Goal: Task Accomplishment & Management: Use online tool/utility

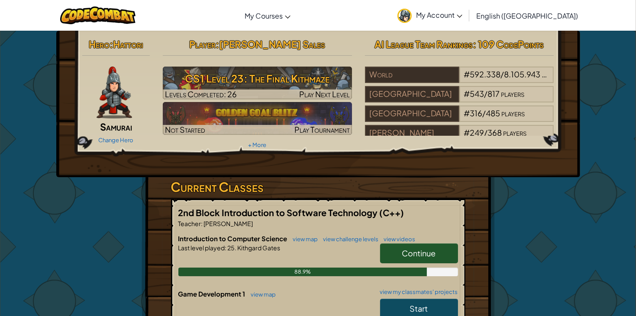
click at [398, 253] on link "Continue" at bounding box center [419, 254] width 78 height 20
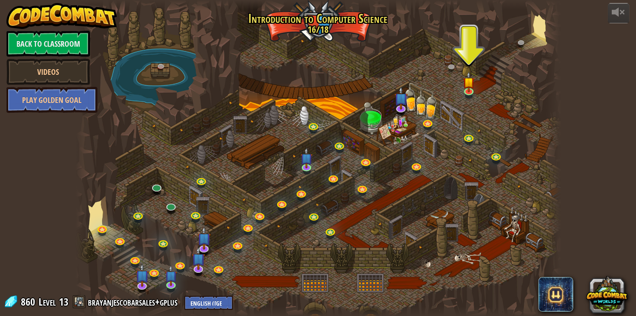
click at [539, 272] on div at bounding box center [318, 158] width 485 height 317
click at [463, 90] on img at bounding box center [469, 77] width 12 height 28
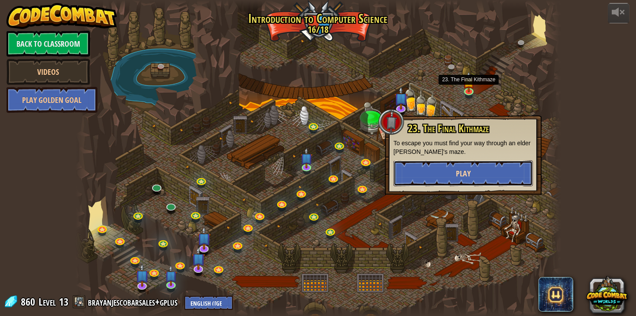
click at [490, 180] on button "Play" at bounding box center [462, 174] width 139 height 26
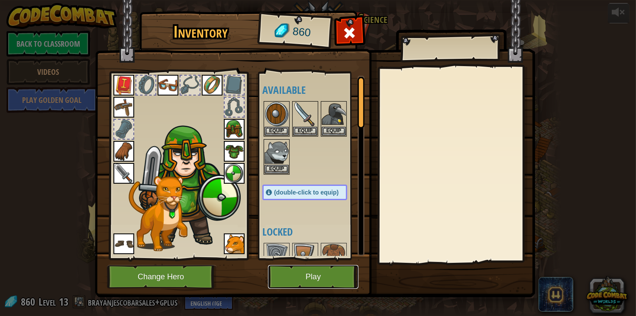
click at [342, 275] on button "Play" at bounding box center [313, 277] width 90 height 24
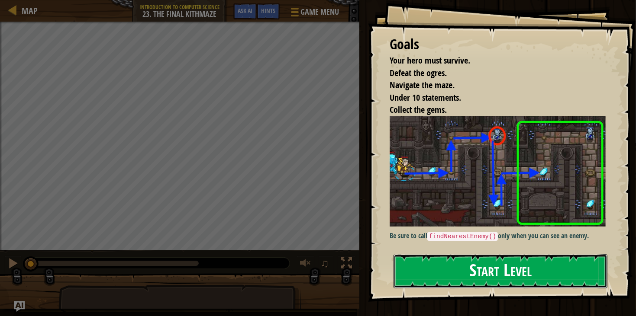
click at [468, 270] on button "Start Level" at bounding box center [500, 272] width 214 height 34
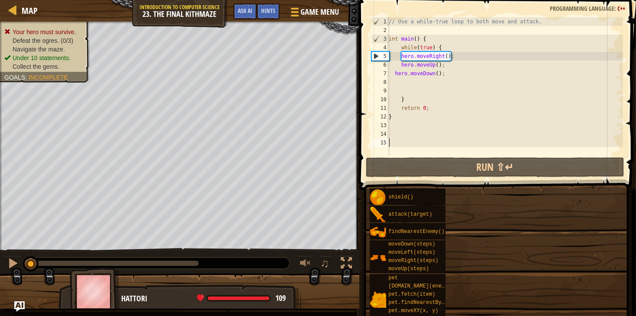
click at [468, 270] on div "shield() attack(target) findNearestEnemy() moveDown(steps) moveLeft(steps) move…" at bounding box center [499, 282] width 261 height 188
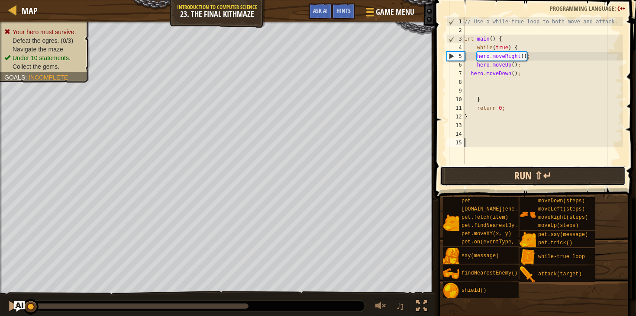
click at [487, 176] on button "Run ⇧↵" at bounding box center [532, 176] width 185 height 20
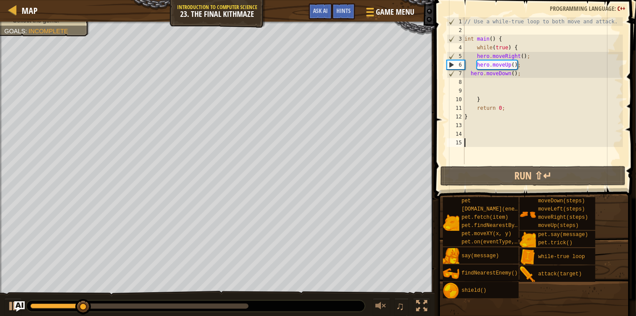
click at [490, 87] on div "// Use a while-true loop to both move and attack. int main ( ) { while ( true )…" at bounding box center [543, 99] width 160 height 164
click at [490, 84] on div "// Use a while-true loop to both move and attack. int main ( ) { while ( true )…" at bounding box center [543, 99] width 160 height 164
type textarea "h"
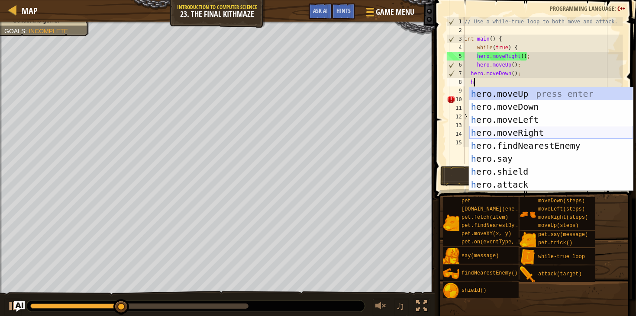
click at [532, 131] on div "h ero.moveUp press enter h ero.moveDown press enter h ero.moveLeft press enter …" at bounding box center [551, 152] width 164 height 130
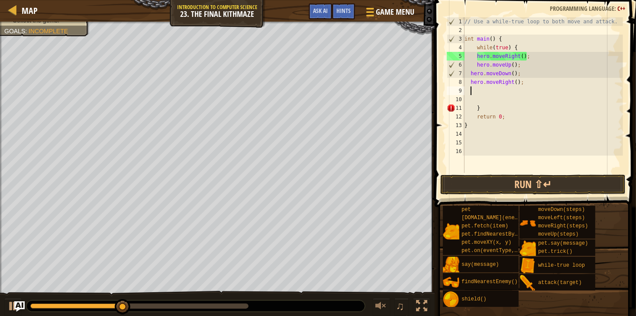
scroll to position [3, 0]
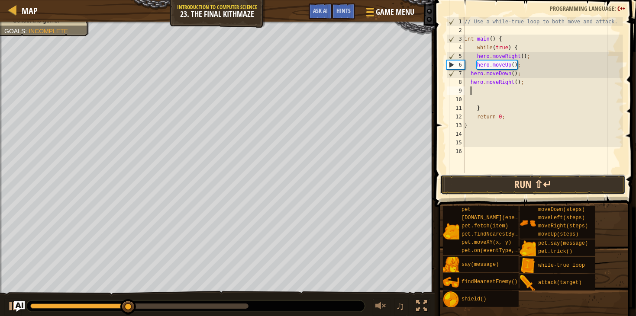
click at [533, 177] on button "Run ⇧↵" at bounding box center [532, 185] width 185 height 20
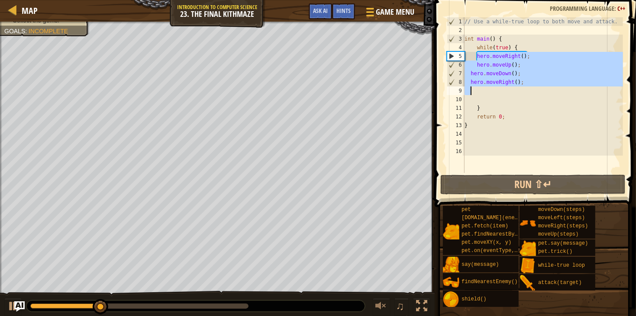
drag, startPoint x: 478, startPoint y: 55, endPoint x: 528, endPoint y: 89, distance: 60.3
click at [528, 89] on div "// Use a while-true loop to both move and attack. int main ( ) { while ( true )…" at bounding box center [543, 103] width 160 height 173
type textarea "hero.moveRight();"
click at [528, 89] on div "// Use a while-true loop to both move and attack. int main ( ) { while ( true )…" at bounding box center [543, 95] width 160 height 156
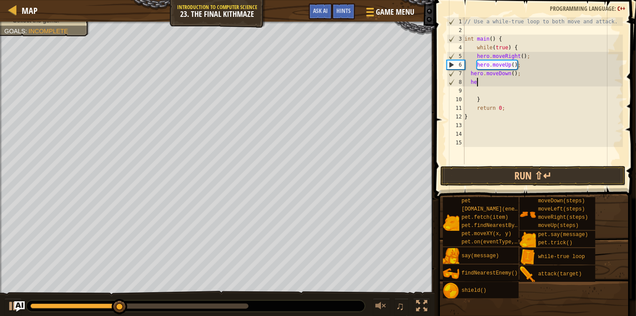
type textarea "h"
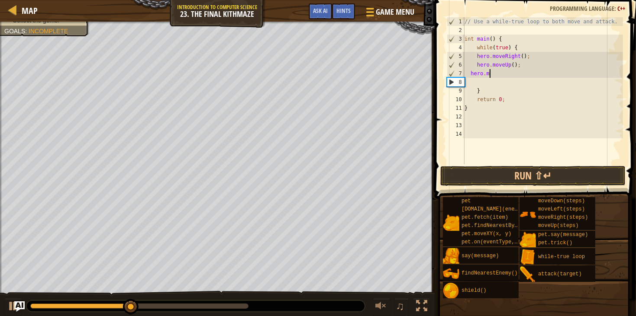
type textarea "h"
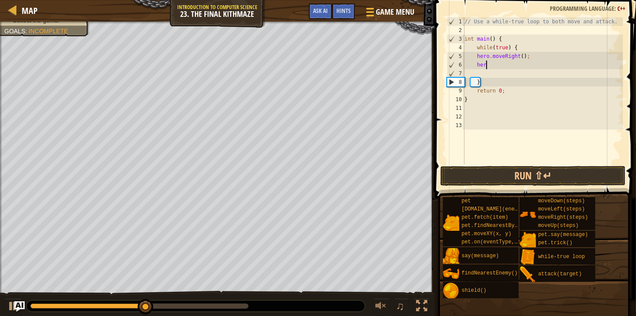
type textarea "h"
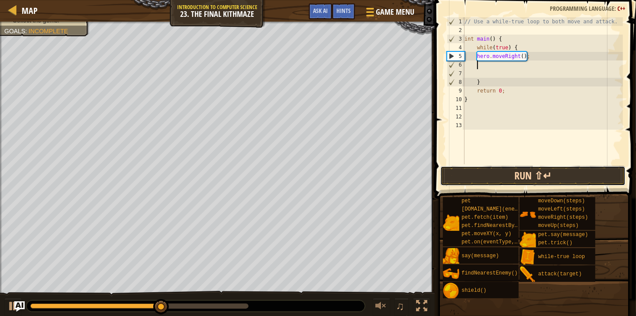
click at [590, 175] on button "Run ⇧↵" at bounding box center [532, 176] width 185 height 20
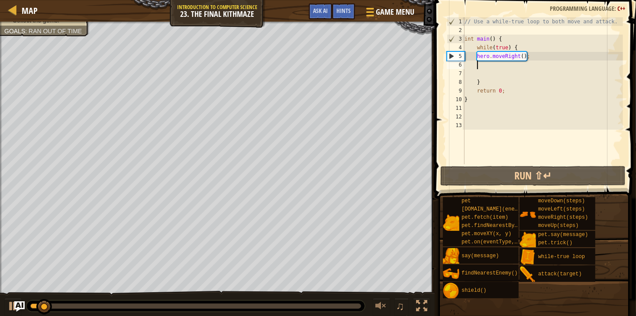
type textarea "h"
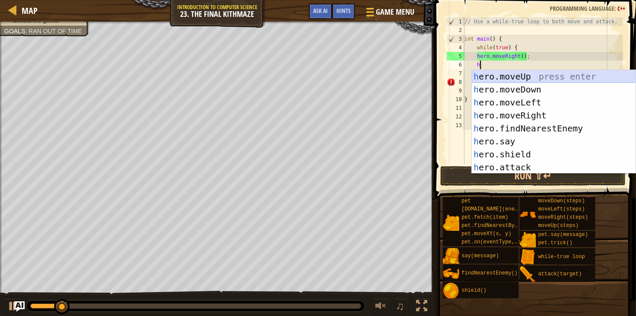
click at [542, 76] on div "h ero.moveUp press enter h ero.moveDown press enter h ero.moveLeft press enter …" at bounding box center [554, 135] width 164 height 130
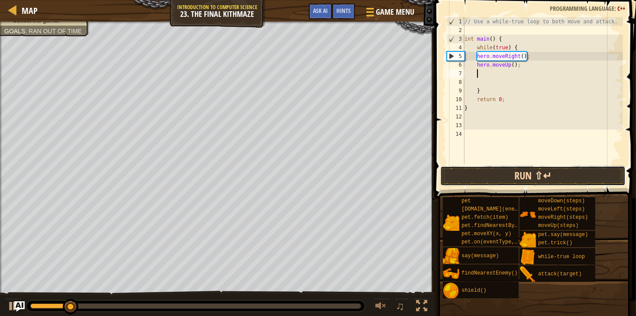
click at [536, 177] on button "Run ⇧↵" at bounding box center [532, 176] width 185 height 20
click at [536, 177] on button "Running" at bounding box center [532, 176] width 185 height 20
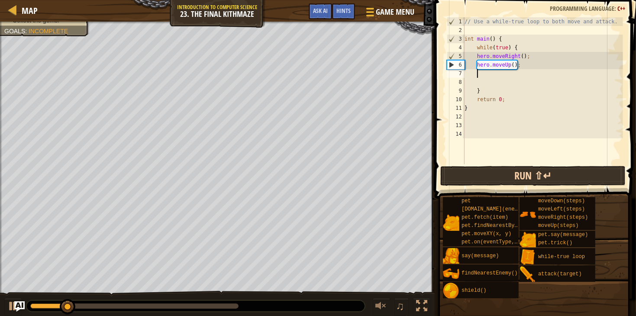
type textarea "h"
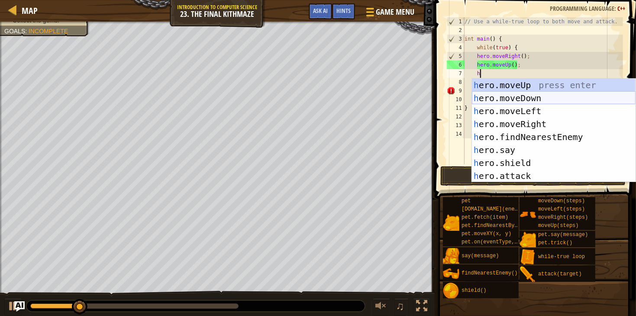
click at [537, 97] on div "h ero.moveUp press enter h ero.moveDown press enter h ero.moveLeft press enter …" at bounding box center [554, 144] width 164 height 130
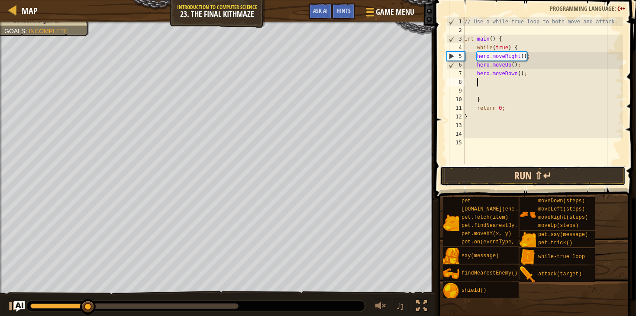
click at [534, 172] on button "Run ⇧↵" at bounding box center [532, 176] width 185 height 20
click at [534, 172] on button "Running" at bounding box center [532, 176] width 185 height 20
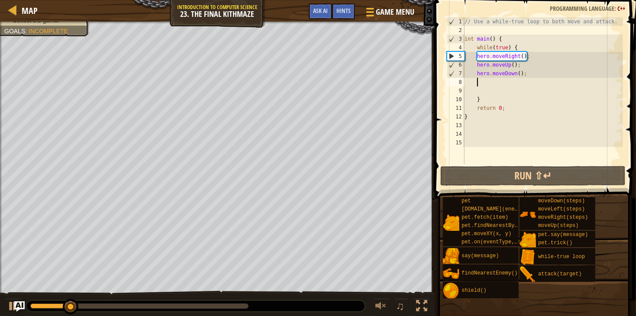
scroll to position [3, 0]
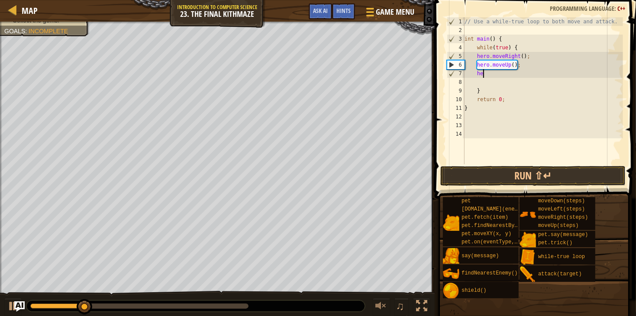
type textarea "h"
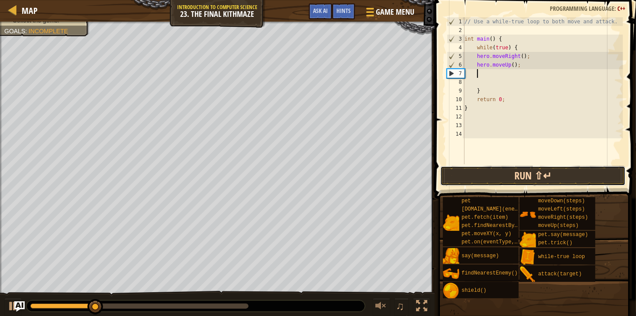
click at [570, 177] on button "Run ⇧↵" at bounding box center [532, 176] width 185 height 20
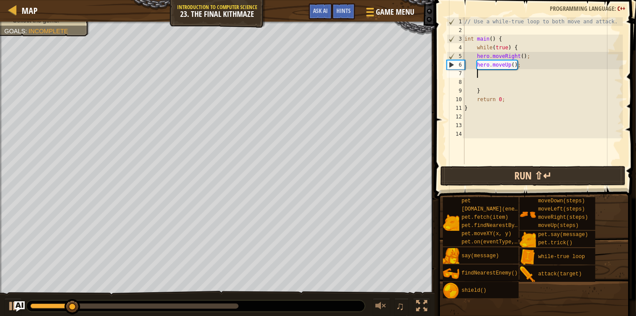
type textarea "h"
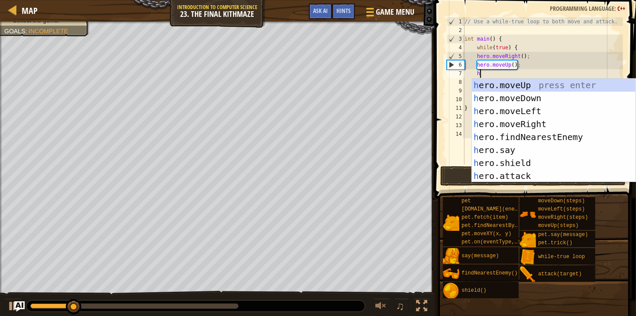
scroll to position [3, 0]
click at [557, 121] on div "h ero.moveUp press enter h ero.moveDown press enter h ero.moveLeft press enter …" at bounding box center [554, 144] width 164 height 130
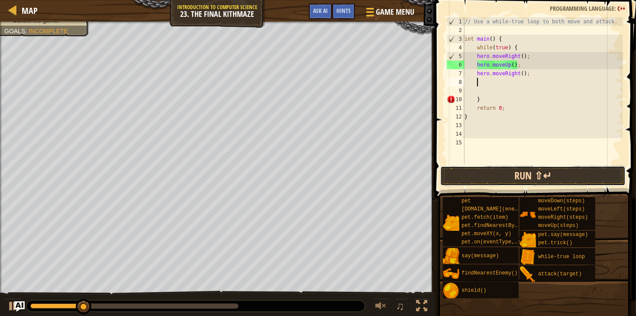
click at [580, 180] on button "Run ⇧↵" at bounding box center [532, 176] width 185 height 20
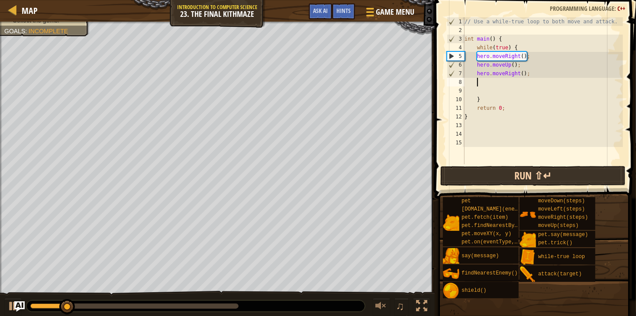
type textarea "h"
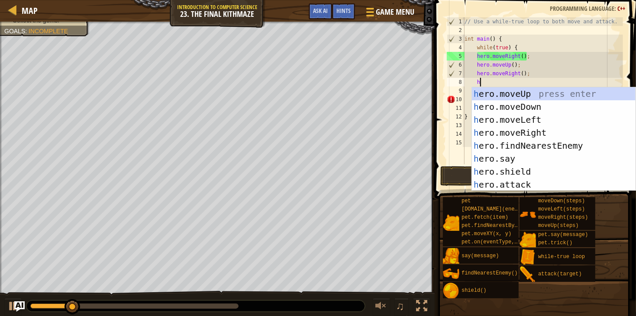
click at [541, 104] on div "h ero.moveUp press enter h ero.moveDown press enter h ero.moveLeft press enter …" at bounding box center [554, 152] width 164 height 130
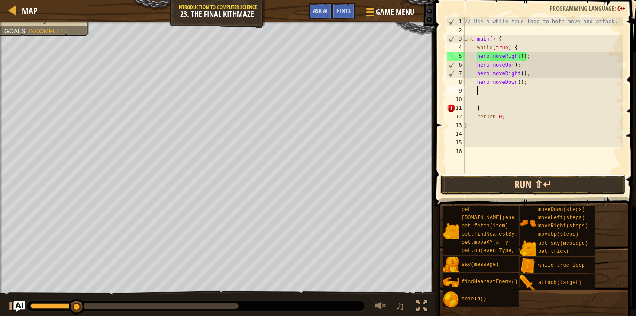
click at [564, 182] on button "Run ⇧↵" at bounding box center [532, 185] width 185 height 20
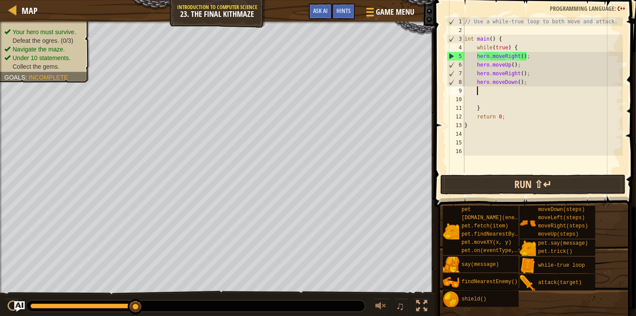
type textarea "h"
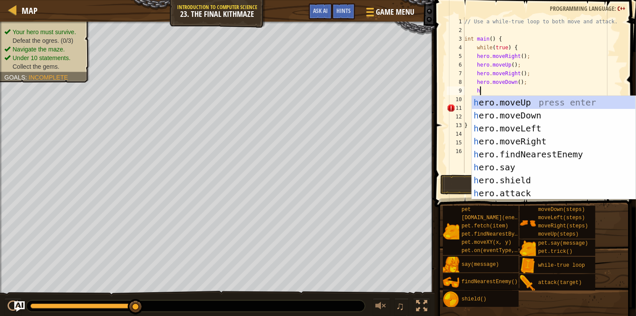
click at [587, 151] on div "h ero.moveUp press enter h ero.moveDown press enter h ero.moveLeft press enter …" at bounding box center [554, 161] width 164 height 130
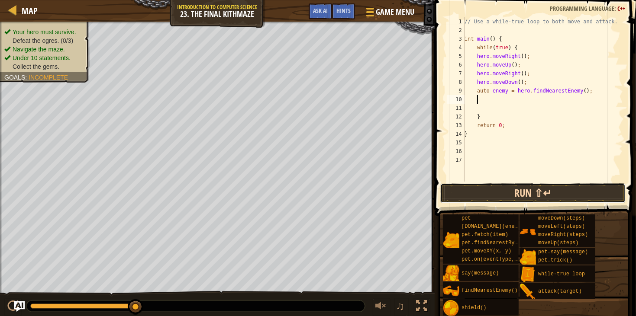
click at [570, 192] on button "Run ⇧↵" at bounding box center [532, 194] width 185 height 20
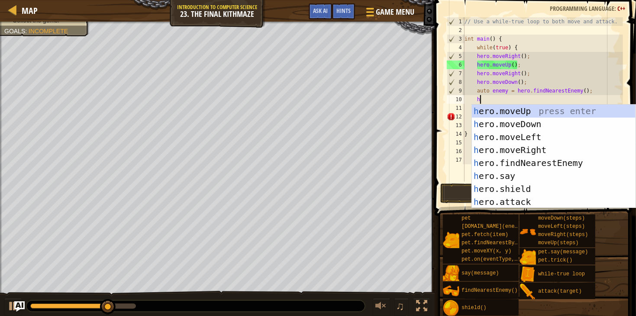
click at [544, 198] on div "h ero.moveUp press enter h ero.moveDown press enter h ero.moveLeft press enter …" at bounding box center [554, 170] width 164 height 130
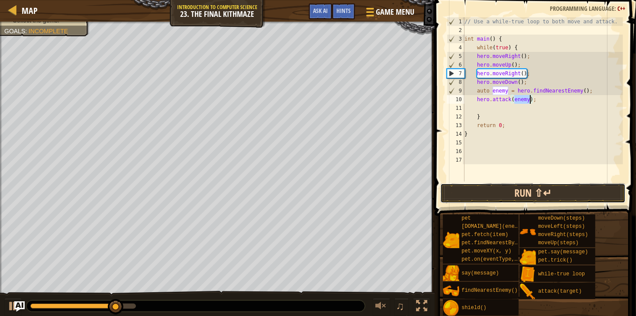
click at [557, 192] on button "Run ⇧↵" at bounding box center [532, 194] width 185 height 20
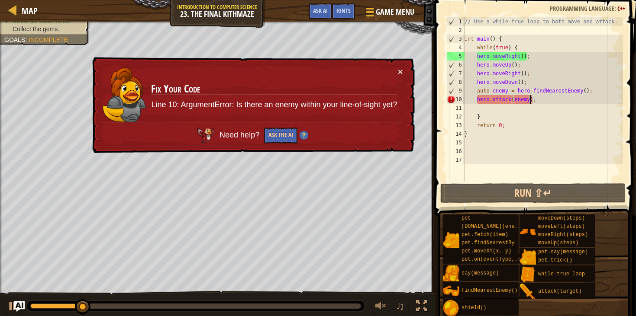
click at [536, 113] on div "// Use a while-true loop to both move and attack. int main ( ) { while ( true )…" at bounding box center [543, 108] width 160 height 182
click at [506, 101] on div "// Use a while-true loop to both move and attack. int main ( ) { while ( true )…" at bounding box center [543, 108] width 160 height 182
type textarea "hero.attack(enemy);"
click at [490, 107] on div "// Use a while-true loop to both move and attack. int main ( ) { while ( true )…" at bounding box center [543, 108] width 160 height 182
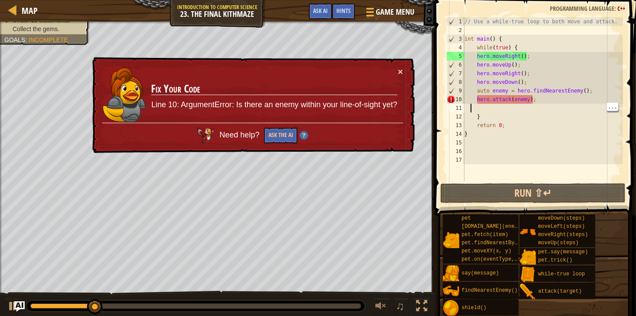
click at [510, 108] on div "// Use a while-true loop to both move and attack. int main ( ) { while ( true )…" at bounding box center [543, 108] width 160 height 182
click at [559, 110] on div "// Use a while-true loop to both move and attack. int main ( ) { while ( true )…" at bounding box center [543, 108] width 160 height 182
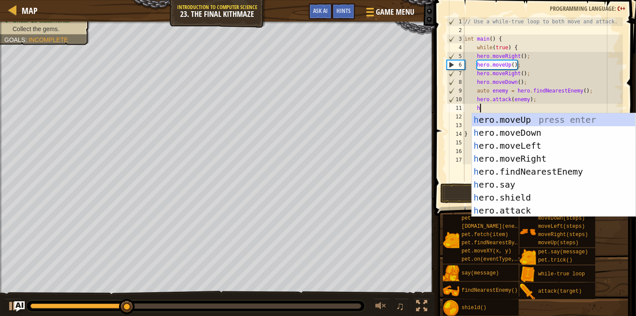
scroll to position [3, 0]
click at [548, 208] on div "h ero.moveUp press enter h ero.moveDown press enter h ero.moveLeft press enter …" at bounding box center [554, 178] width 164 height 130
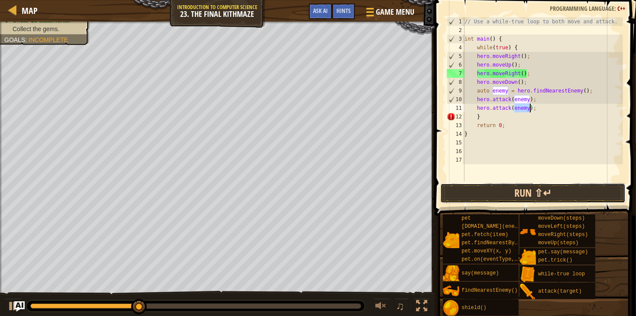
click at [563, 193] on button "Run ⇧↵" at bounding box center [532, 194] width 185 height 20
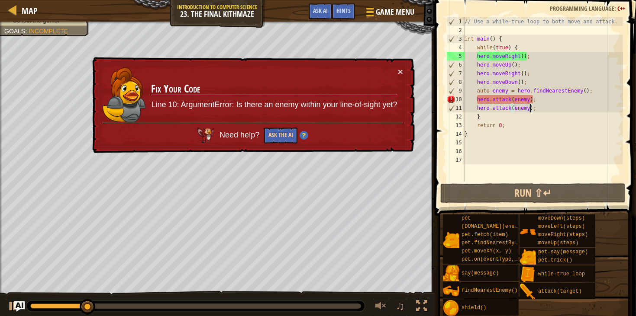
click at [552, 96] on div "// Use a while-true loop to both move and attack. int main ( ) { while ( true )…" at bounding box center [543, 108] width 160 height 182
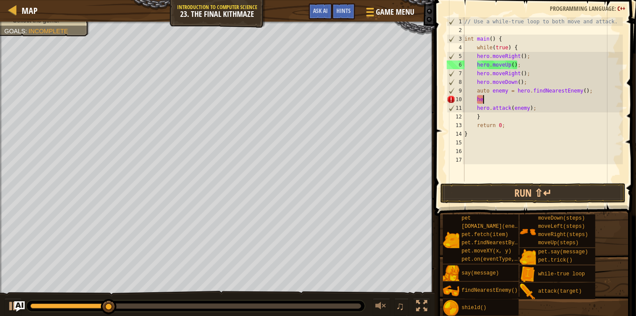
type textarea "h"
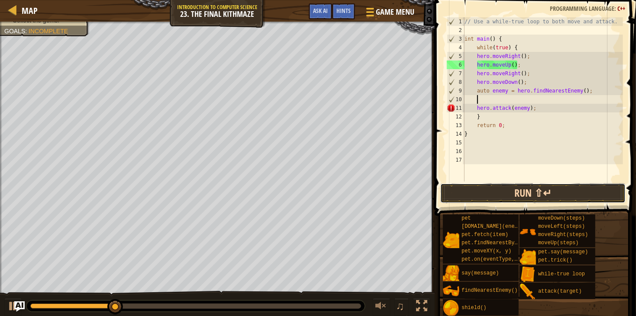
click at [569, 192] on button "Run ⇧↵" at bounding box center [532, 194] width 185 height 20
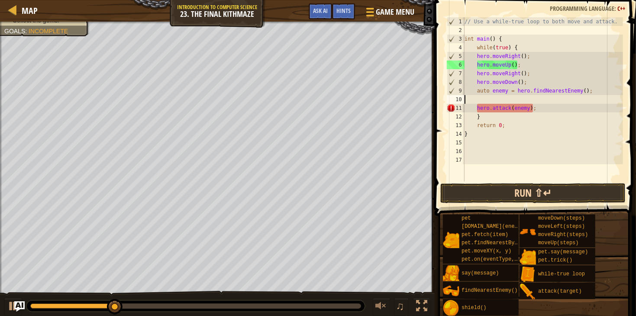
scroll to position [3, 0]
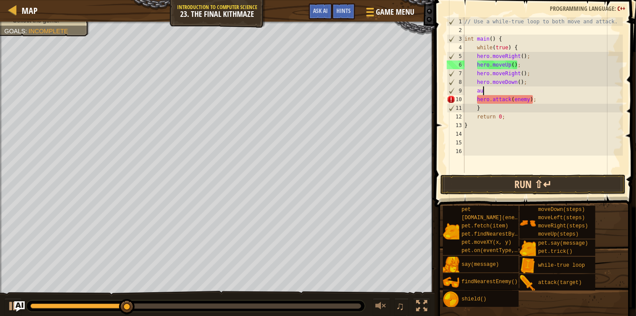
type textarea "a"
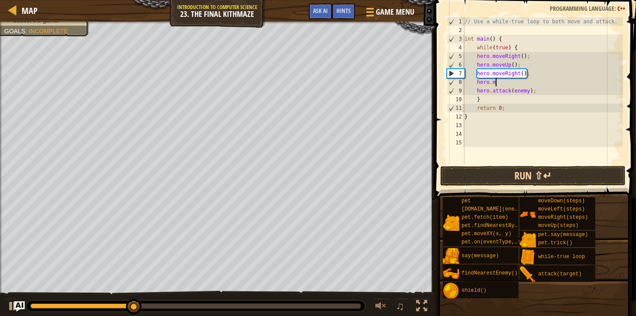
type textarea "h"
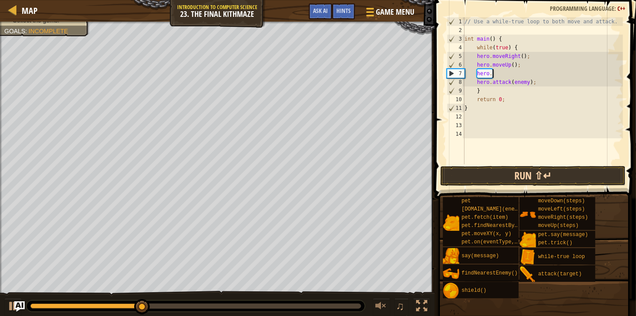
type textarea "h"
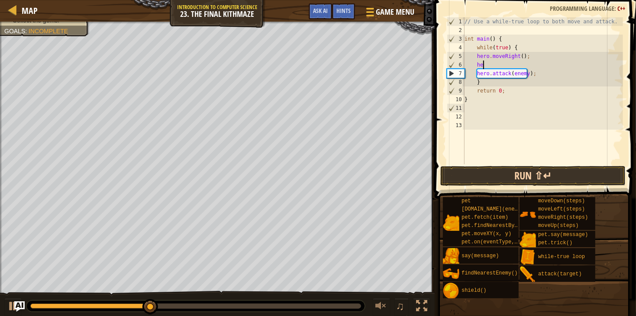
type textarea "h"
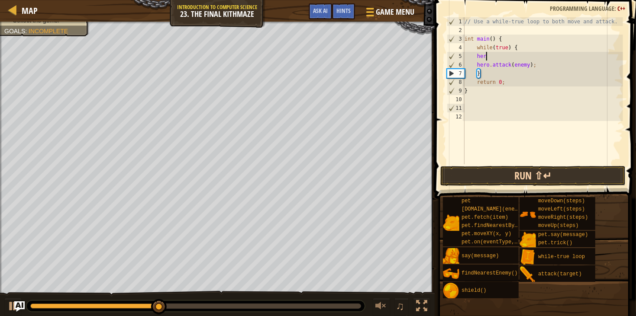
type textarea "h"
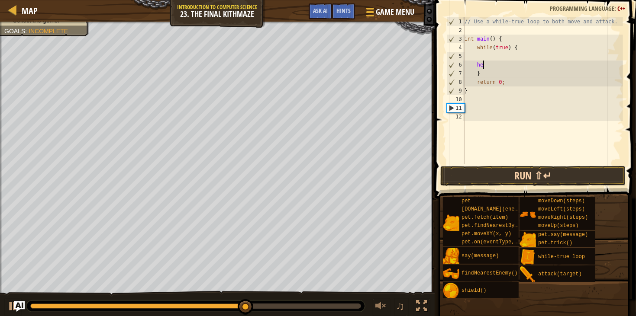
type textarea "h"
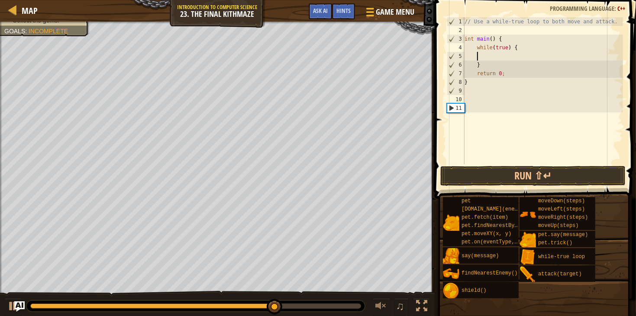
click at [452, 104] on div "11" at bounding box center [455, 108] width 17 height 9
click at [447, 177] on button "Run ⇧↵" at bounding box center [532, 176] width 185 height 20
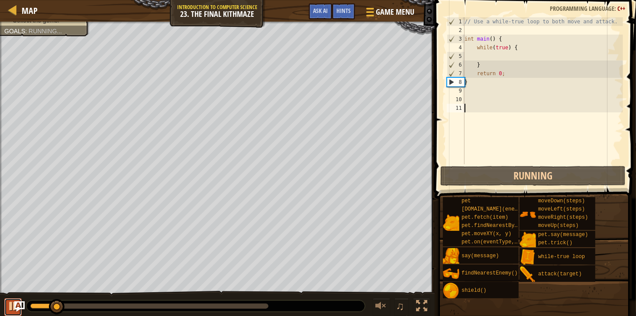
click at [11, 310] on div at bounding box center [12, 306] width 11 height 11
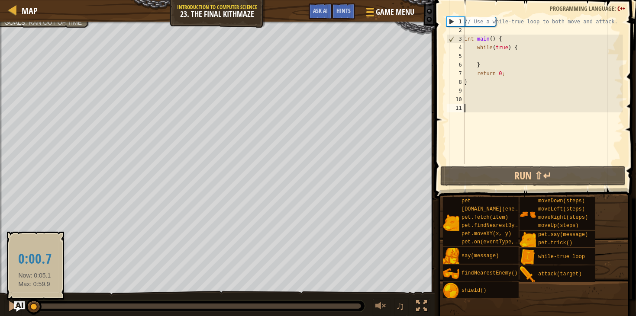
click at [34, 306] on div at bounding box center [32, 306] width 4 height 5
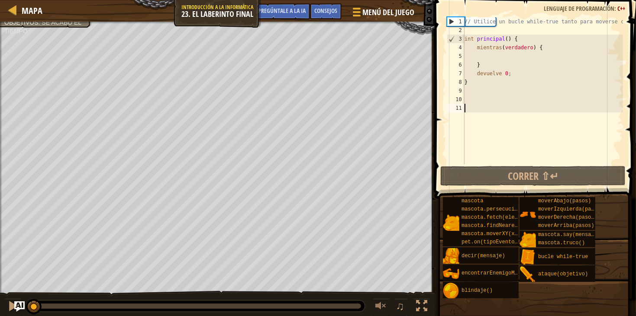
click at [490, 51] on div "// Utilice un bucle while-true tanto para moverse como para atacar. int princip…" at bounding box center [543, 99] width 160 height 164
type textarea "while(true) {"
click at [487, 53] on div "// Utilice un bucle while-true tanto para moverse como para atacar. int princip…" at bounding box center [543, 99] width 160 height 164
type textarea "h"
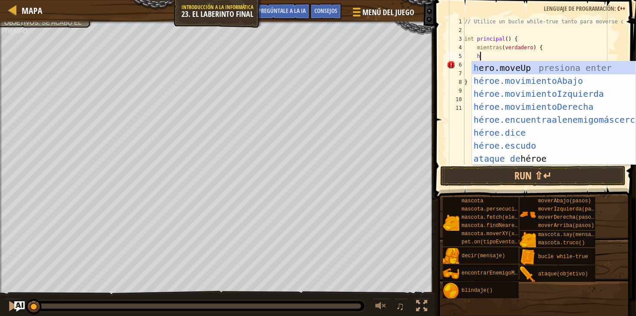
click at [601, 100] on div "h ero.moveUp presiona enter héroe.movimientoAbajo ​ Presione Enter héroe.movimi…" at bounding box center [554, 126] width 164 height 130
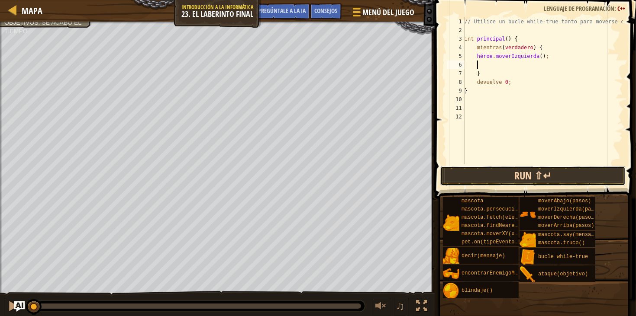
click at [600, 178] on button "Run ⇧↵" at bounding box center [532, 176] width 185 height 20
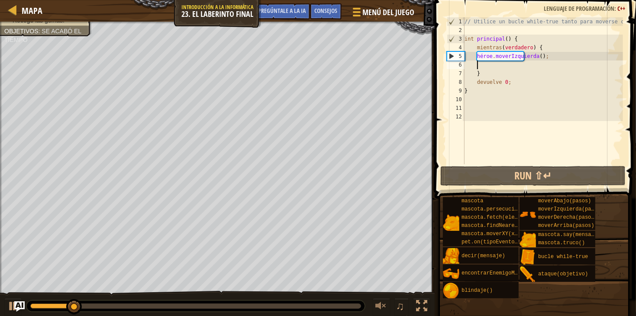
scroll to position [3, 0]
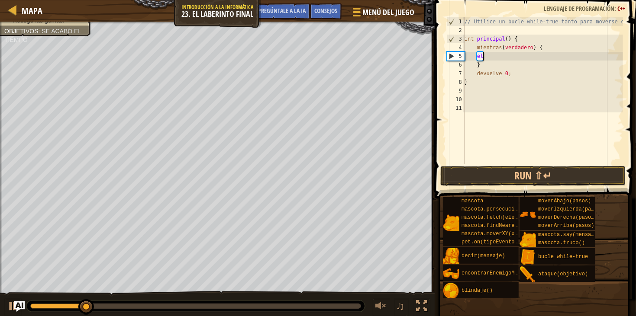
type textarea "h"
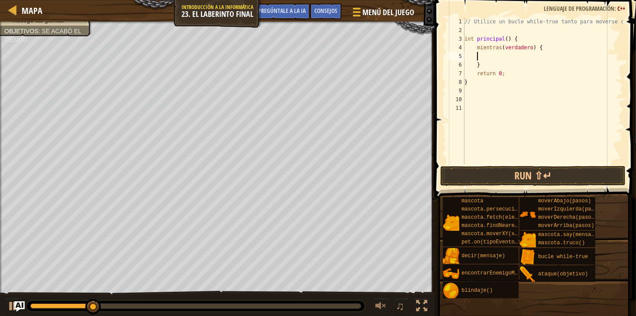
type textarea "h"
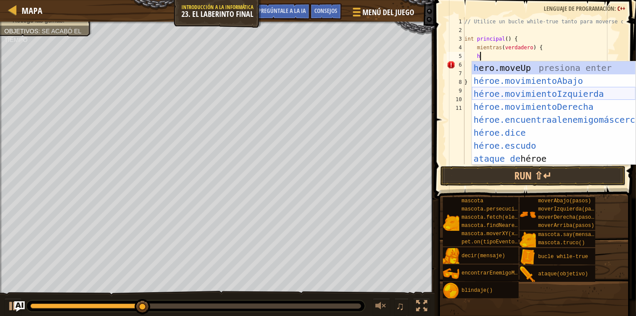
click at [570, 97] on div "h ero.moveUp presiona enter héroe.movimientoAbajo ​ Presione Enter héroe.movimi…" at bounding box center [554, 126] width 164 height 130
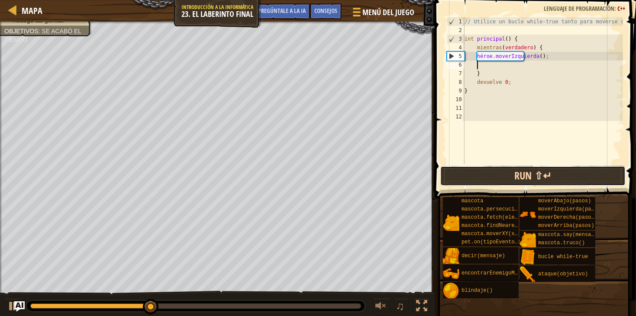
click at [563, 176] on button "Run ⇧↵" at bounding box center [532, 176] width 185 height 20
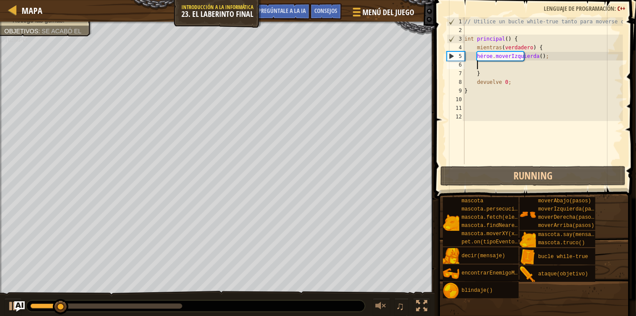
scroll to position [3, 0]
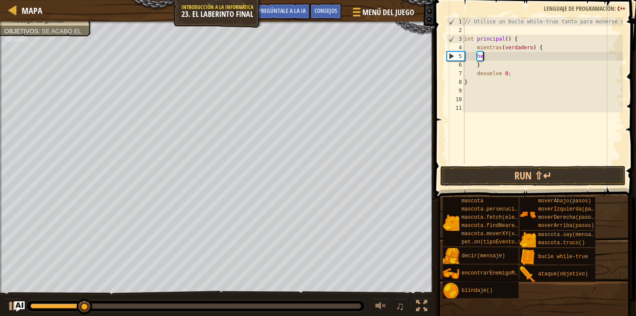
type textarea "h"
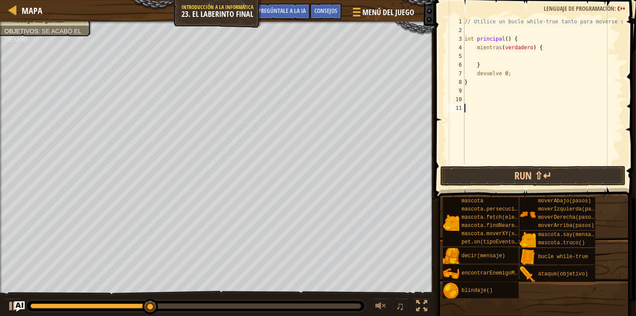
click at [447, 71] on div "7" at bounding box center [456, 73] width 18 height 9
type textarea "return 0;"
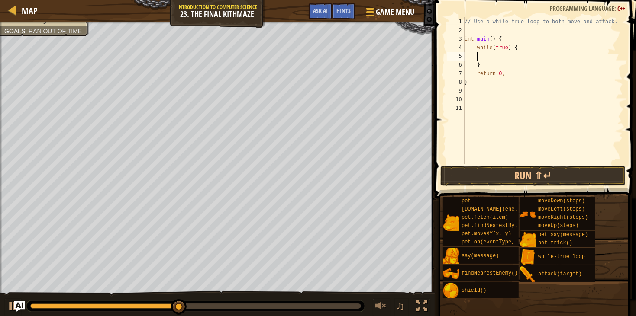
click at [484, 54] on div "// Use a while-true loop to both move and attack. int main ( ) { while ( true )…" at bounding box center [543, 99] width 160 height 164
type textarea "h"
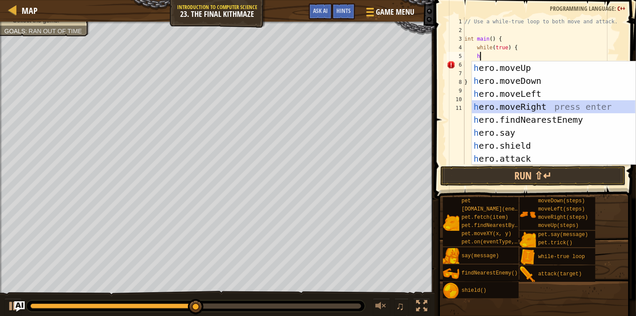
click at [524, 105] on div "h ero.moveUp press enter h ero.moveDown press enter h ero.moveLeft press enter …" at bounding box center [554, 126] width 164 height 130
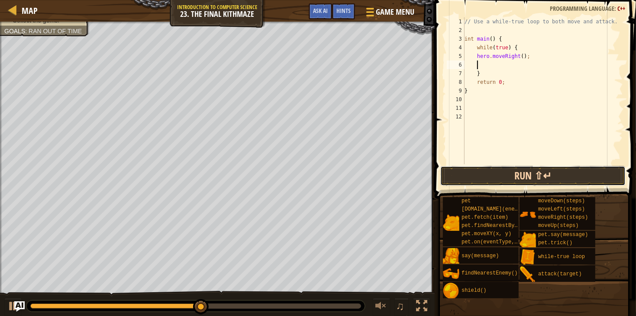
click at [523, 176] on button "Run ⇧↵" at bounding box center [532, 176] width 185 height 20
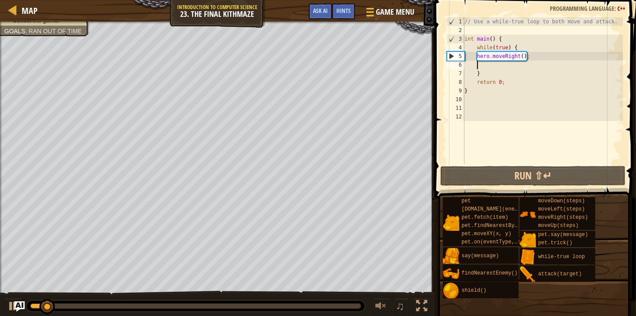
type textarea "h"
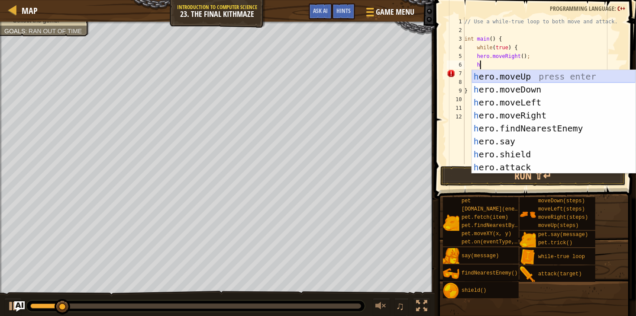
click at [539, 75] on div "h ero.moveUp press enter h ero.moveDown press enter h ero.moveLeft press enter …" at bounding box center [554, 135] width 164 height 130
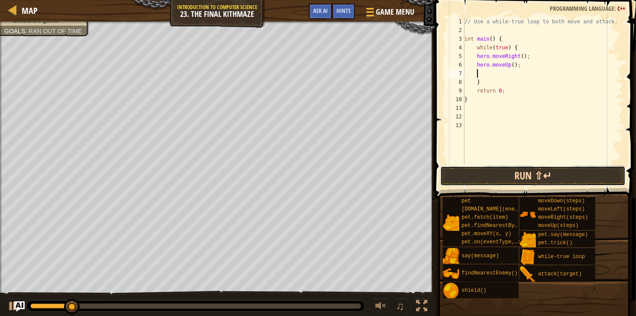
click at [527, 181] on button "Run ⇧↵" at bounding box center [532, 176] width 185 height 20
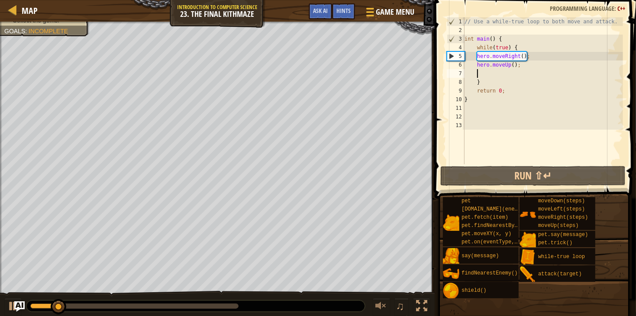
type textarea "h"
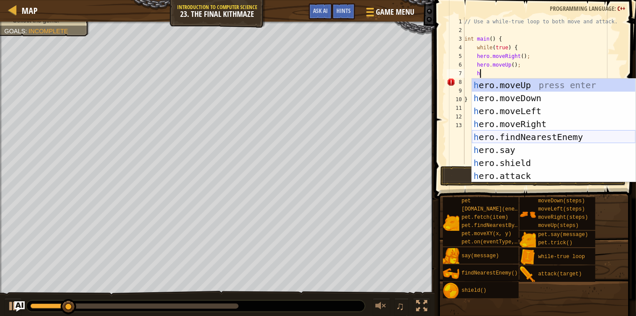
click at [521, 137] on div "h ero.moveUp press enter h ero.moveDown press enter h ero.moveLeft press enter …" at bounding box center [554, 144] width 164 height 130
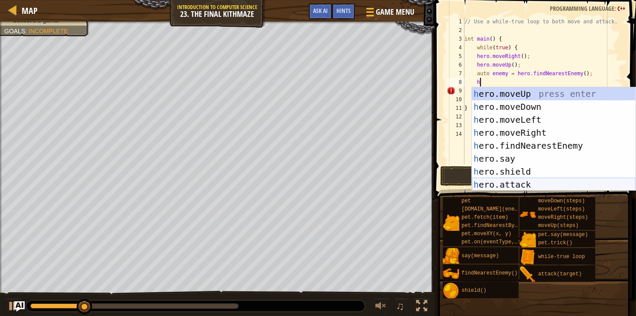
click at [529, 182] on div "h ero.moveUp press enter h ero.moveDown press enter h ero.moveLeft press enter …" at bounding box center [554, 152] width 164 height 130
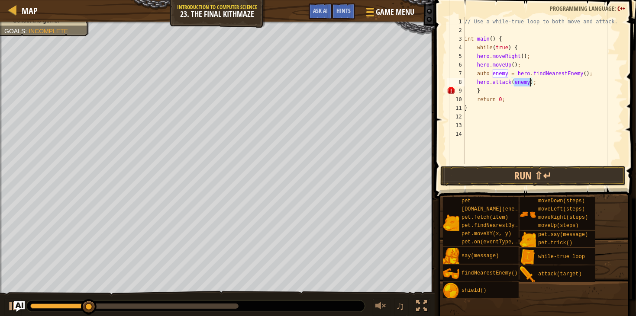
type textarea "hero.attack(enemy);"
click at [529, 182] on button "Run ⇧↵" at bounding box center [532, 176] width 185 height 20
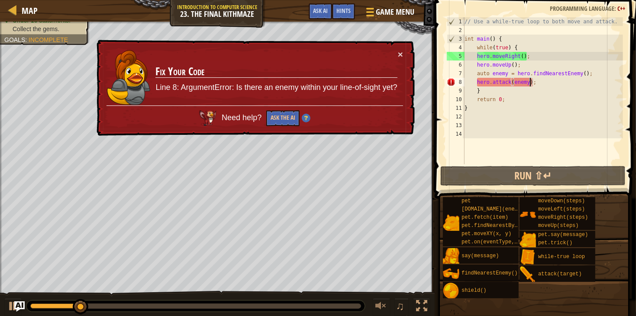
click at [541, 86] on div "// Use a while-true loop to both move and attack. int main ( ) { while ( true )…" at bounding box center [543, 99] width 160 height 164
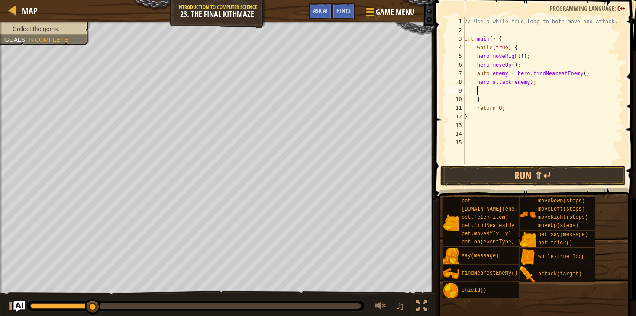
type textarea "h"
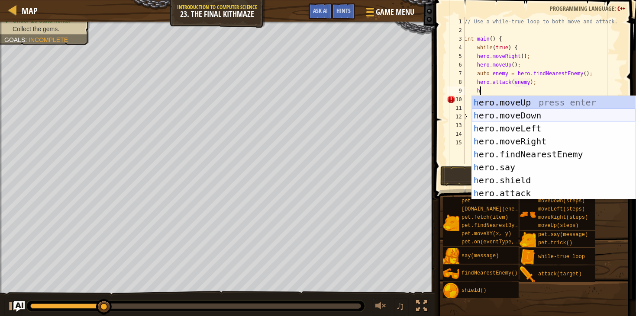
click at [543, 113] on div "h ero.moveUp press enter h ero.moveDown press enter h ero.moveLeft press enter …" at bounding box center [554, 161] width 164 height 130
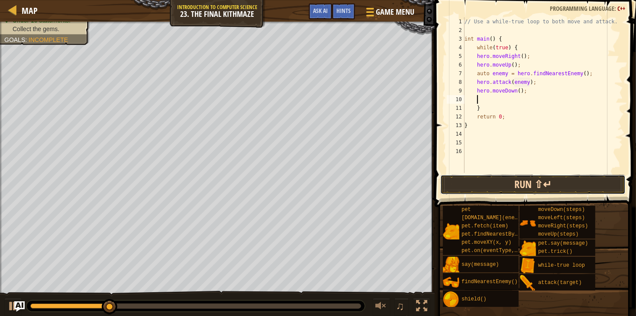
click at [540, 186] on button "Run ⇧↵" at bounding box center [532, 185] width 185 height 20
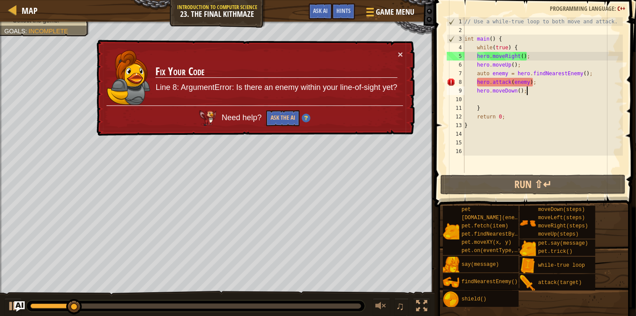
click at [532, 92] on div "// Use a while-true loop to both move and attack. int main ( ) { while ( true )…" at bounding box center [543, 103] width 160 height 173
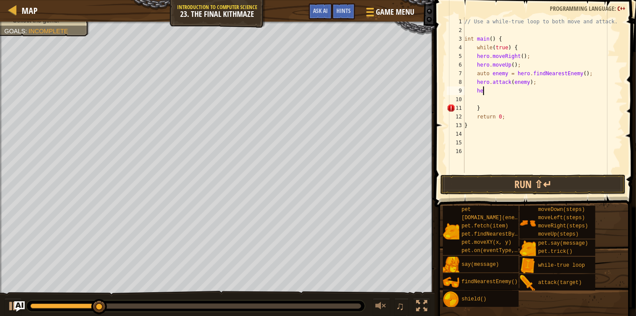
type textarea "h"
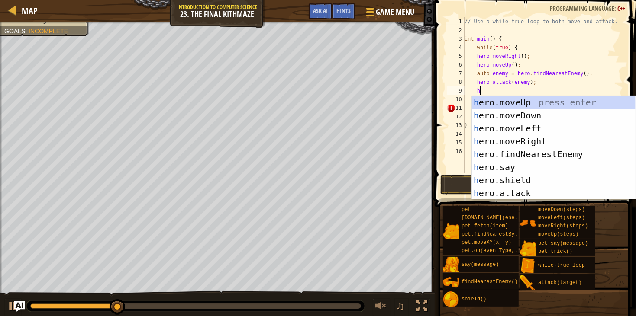
click at [542, 111] on div "h ero.moveUp press enter h ero.moveDown press enter h ero.moveLeft press enter …" at bounding box center [554, 161] width 164 height 130
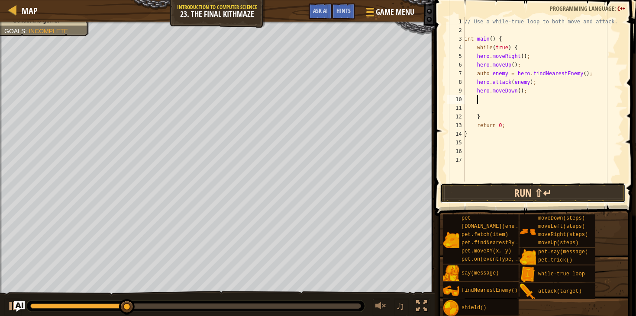
click at [579, 190] on button "Run ⇧↵" at bounding box center [532, 194] width 185 height 20
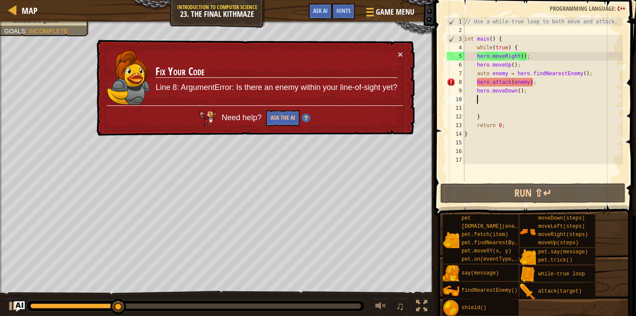
click at [565, 84] on div "// Use a while-true loop to both move and attack. int main ( ) { while ( true )…" at bounding box center [543, 108] width 160 height 182
click at [401, 57] on button "×" at bounding box center [400, 54] width 5 height 9
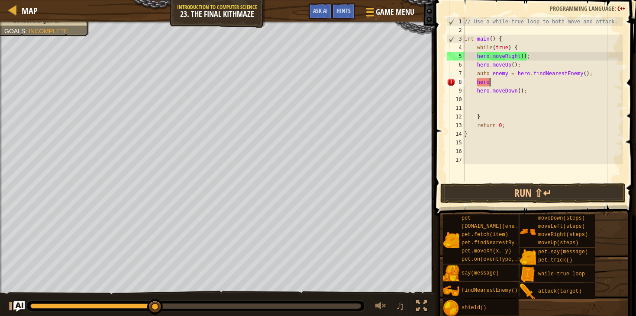
type textarea "h"
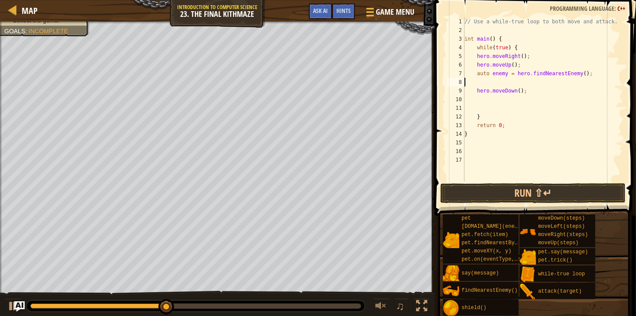
scroll to position [3, 0]
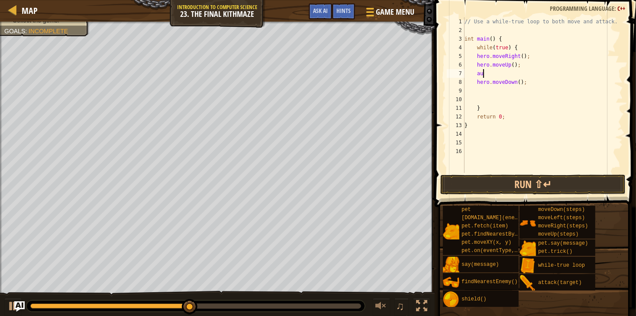
type textarea "a"
click at [502, 120] on div "// Use a while-true loop to both move and attack. int main ( ) { while ( true )…" at bounding box center [543, 103] width 160 height 173
type textarea "return 0;"
click at [497, 136] on div "// Use a while-true loop to both move and attack. int main ( ) { while ( true )…" at bounding box center [543, 103] width 160 height 173
type textarea "h"
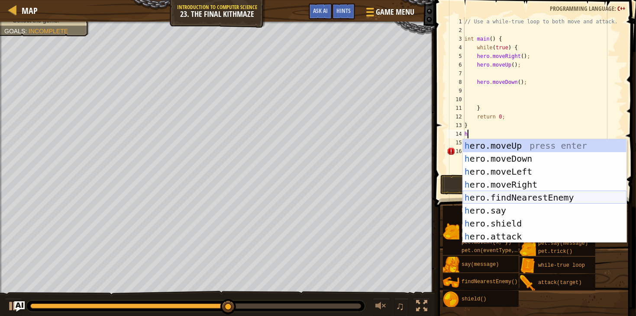
click at [519, 197] on div "h ero.moveUp press enter h ero.moveDown press enter h ero.moveLeft press enter …" at bounding box center [545, 204] width 164 height 130
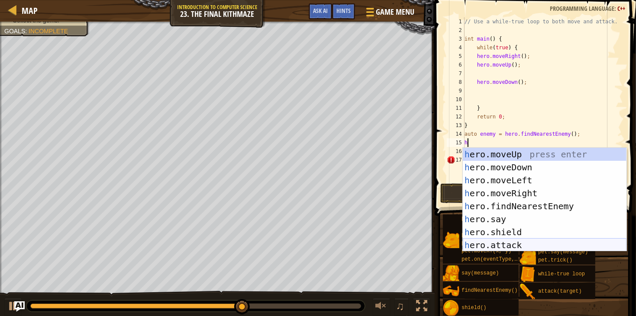
click at [509, 248] on div "h ero.moveUp press enter h ero.moveDown press enter h ero.moveLeft press enter …" at bounding box center [545, 213] width 164 height 130
type textarea "hero.attack(enemy);"
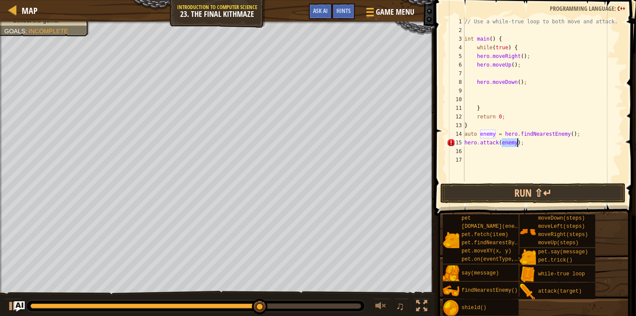
click at [527, 145] on div "// Use a while-true loop to both move and attack. int main ( ) { while ( true )…" at bounding box center [543, 108] width 160 height 182
click at [478, 151] on div "// Use a while-true loop to both move and attack. int main ( ) { while ( true )…" at bounding box center [543, 108] width 160 height 182
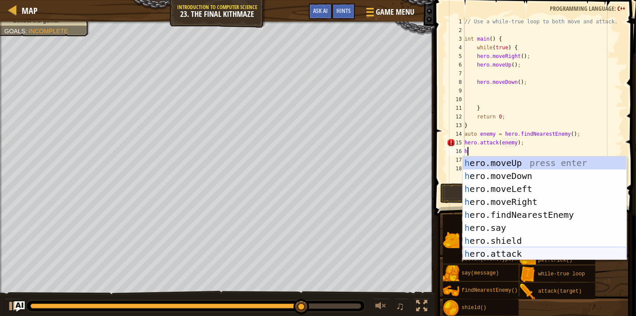
click at [512, 251] on div "h ero.moveUp press enter h ero.moveDown press enter h ero.moveLeft press enter …" at bounding box center [545, 222] width 164 height 130
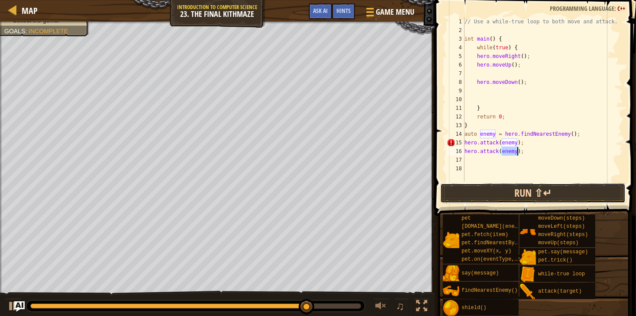
click at [543, 190] on button "Run ⇧↵" at bounding box center [532, 194] width 185 height 20
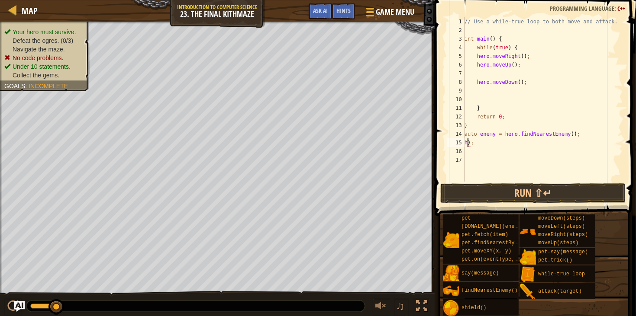
type textarea ");"
type textarea ")"
click at [486, 70] on div "// Use a while-true loop to both move and attack. int main ( ) { while ( true )…" at bounding box center [543, 108] width 160 height 182
click at [531, 68] on div "// Use a while-true loop to both move and attack. int main ( ) { while ( true )…" at bounding box center [543, 108] width 160 height 182
type textarea "hero.moveUp();"
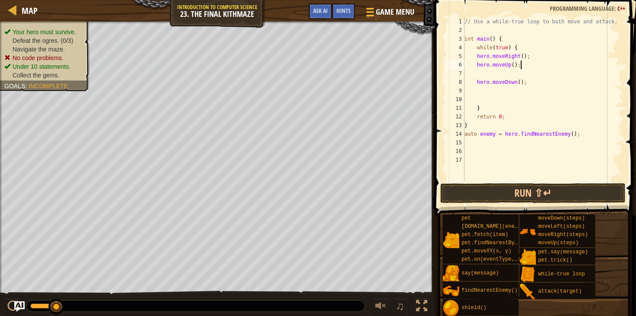
click at [522, 72] on div "// Use a while-true loop to both move and attack. int main ( ) { while ( true )…" at bounding box center [543, 108] width 160 height 182
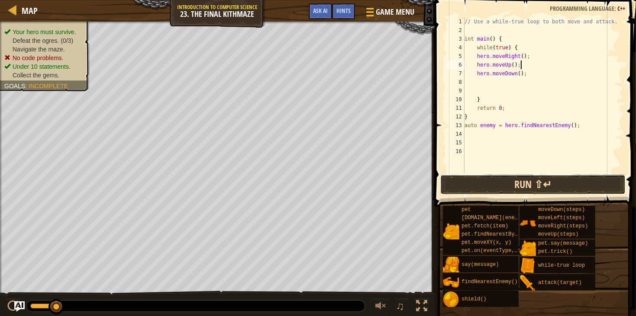
click at [508, 182] on button "Run ⇧↵" at bounding box center [532, 185] width 185 height 20
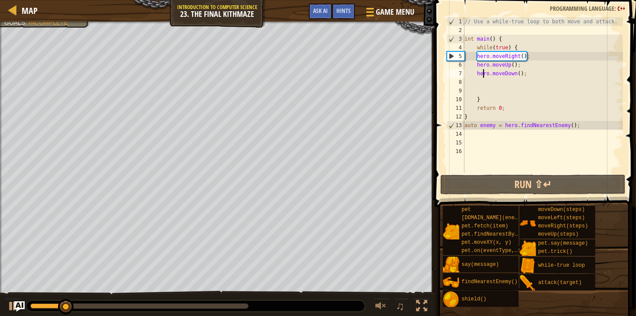
click at [482, 73] on div "// Use a while-true loop to both move and attack. int main ( ) { while ( true )…" at bounding box center [543, 103] width 160 height 173
type textarea "hero.moveDown();"
drag, startPoint x: 477, startPoint y: 74, endPoint x: 545, endPoint y: 70, distance: 68.1
click at [545, 70] on div "// Use a while-true loop to both move and attack. int main ( ) { while ( true )…" at bounding box center [543, 103] width 160 height 173
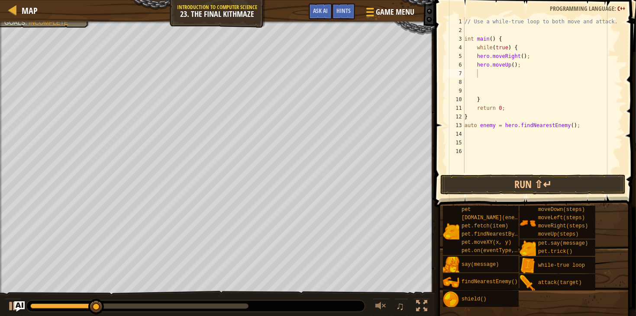
click at [547, 188] on button "Run ⇧↵" at bounding box center [532, 185] width 185 height 20
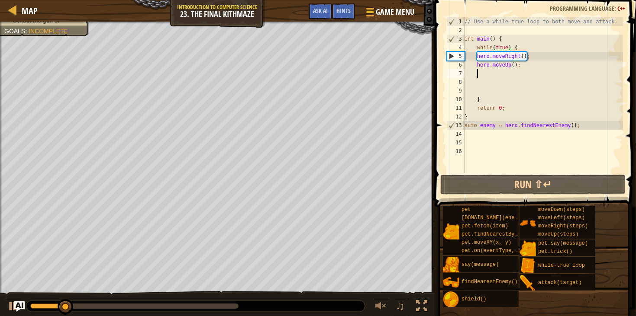
type textarea "h"
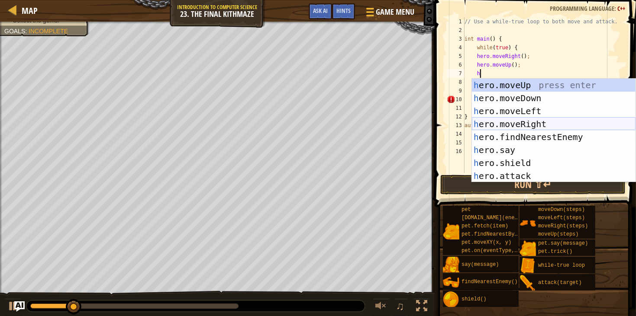
click at [531, 122] on div "h ero.moveUp press enter h ero.moveDown press enter h ero.moveLeft press enter …" at bounding box center [554, 144] width 164 height 130
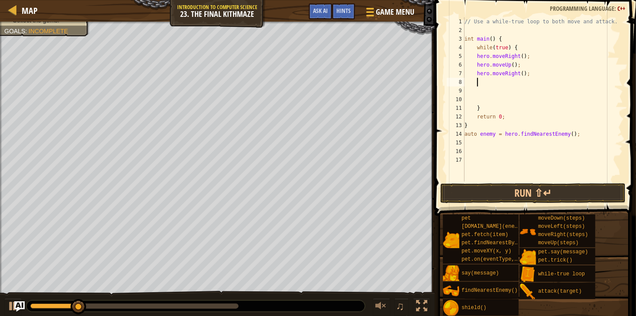
type textarea "h"
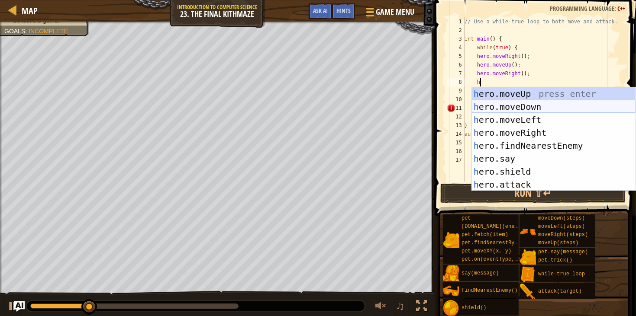
click at [519, 104] on div "h ero.moveUp press enter h ero.moveDown press enter h ero.moveLeft press enter …" at bounding box center [554, 152] width 164 height 130
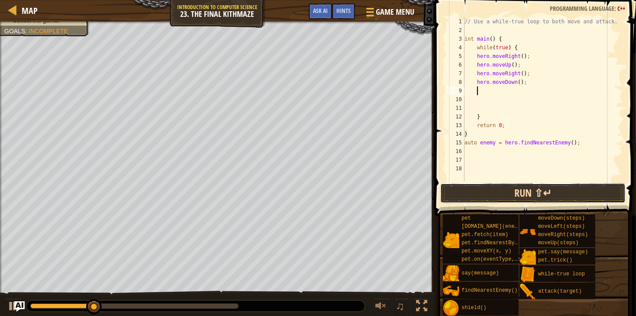
click at [510, 192] on button "Run ⇧↵" at bounding box center [532, 194] width 185 height 20
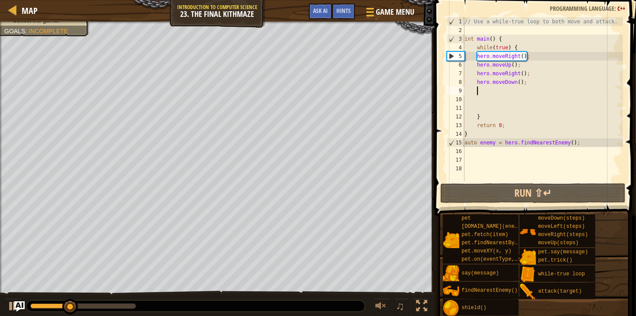
type textarea "h"
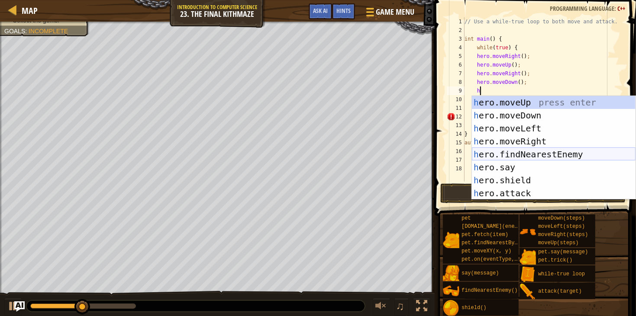
click at [519, 157] on div "h ero.moveUp press enter h ero.moveDown press enter h ero.moveLeft press enter …" at bounding box center [554, 161] width 164 height 130
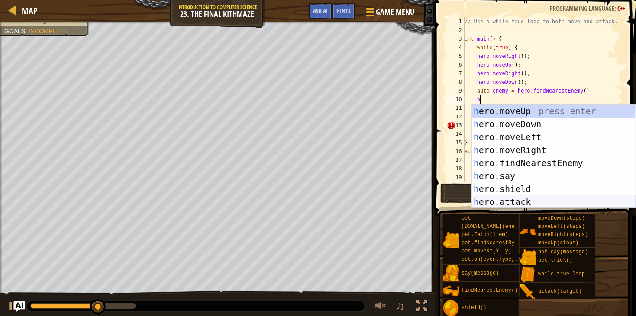
click at [524, 198] on div "h ero.moveUp press enter h ero.moveDown press enter h ero.moveLeft press enter …" at bounding box center [554, 170] width 164 height 130
type textarea "hero.attack(enemy);"
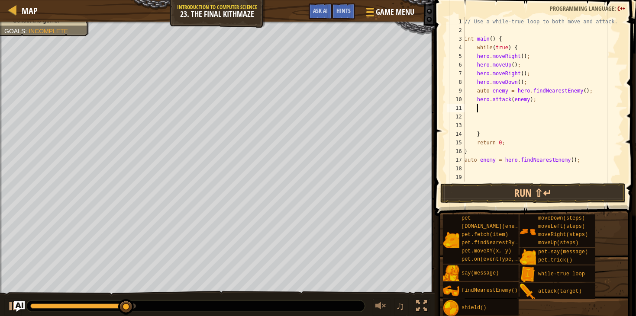
type textarea "j"
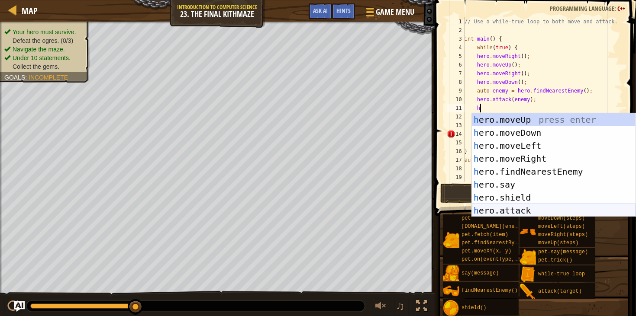
click at [522, 207] on div "h ero.moveUp press enter h ero.moveDown press enter h ero.moveLeft press enter …" at bounding box center [554, 178] width 164 height 130
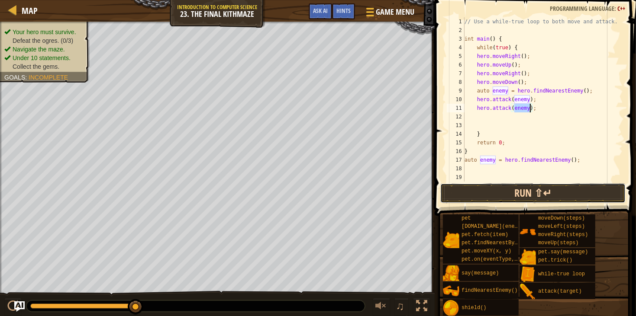
click at [534, 190] on button "Run ⇧↵" at bounding box center [532, 194] width 185 height 20
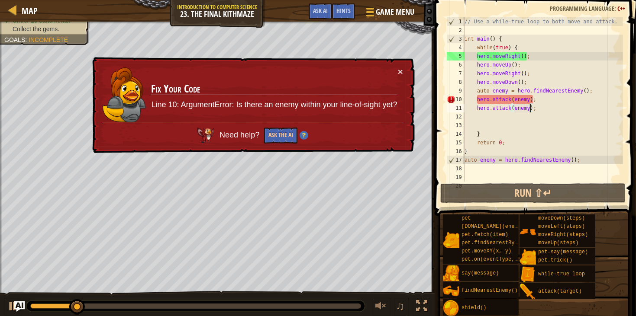
click at [537, 103] on div "// Use a while-true loop to both move and attack. int main ( ) { while ( true )…" at bounding box center [543, 108] width 160 height 182
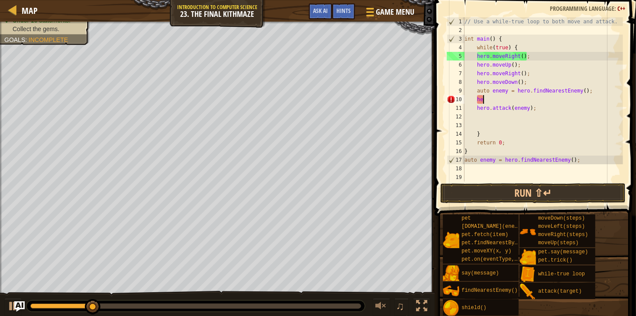
type textarea "h"
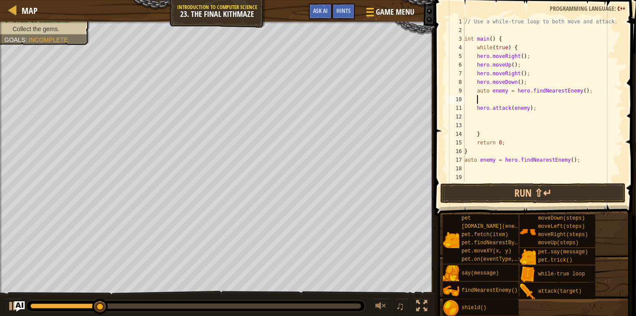
scroll to position [3, 0]
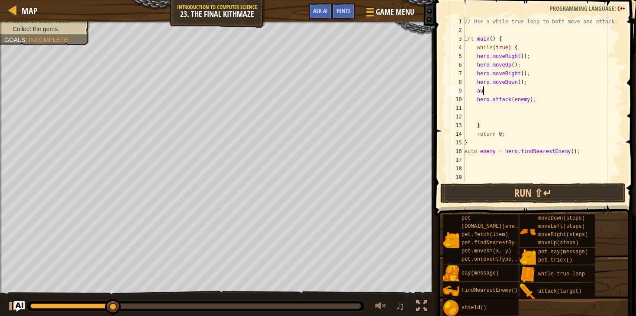
type textarea "a"
type textarea "hero.attack(enemy);"
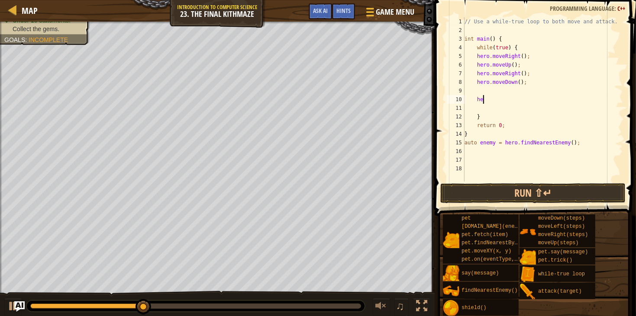
type textarea "h"
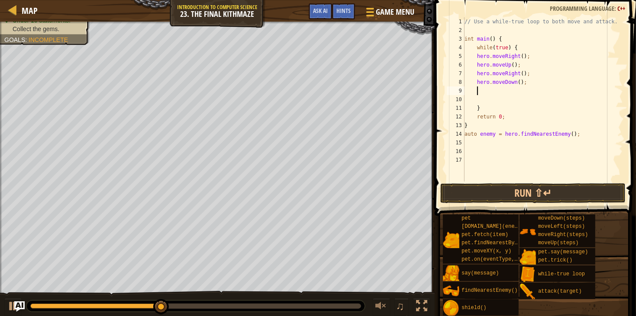
scroll to position [3, 0]
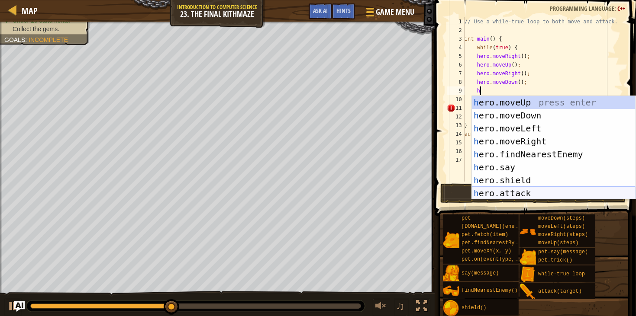
click at [522, 193] on div "h ero.moveUp press enter h ero.moveDown press enter h ero.moveLeft press enter …" at bounding box center [554, 161] width 164 height 130
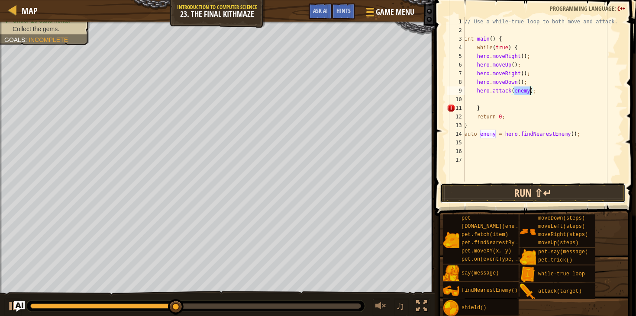
click at [524, 188] on button "Run ⇧↵" at bounding box center [532, 194] width 185 height 20
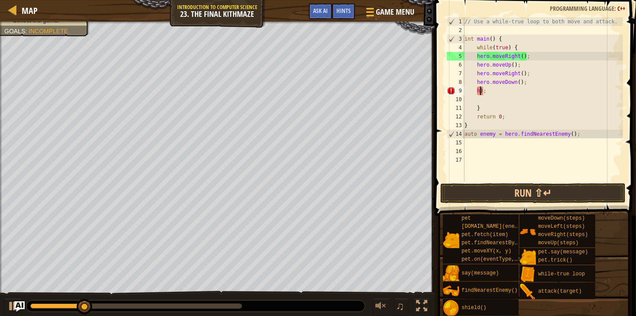
type textarea ");"
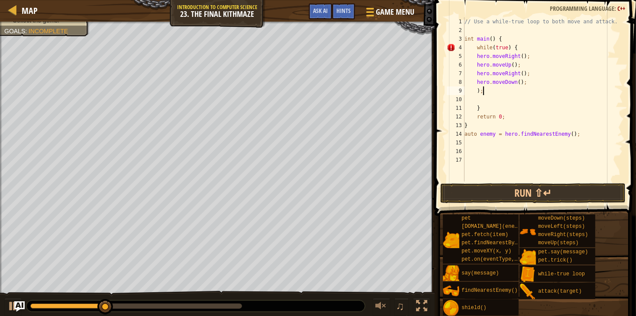
type textarea ")"
click at [590, 187] on button "Run ⇧↵" at bounding box center [532, 194] width 185 height 20
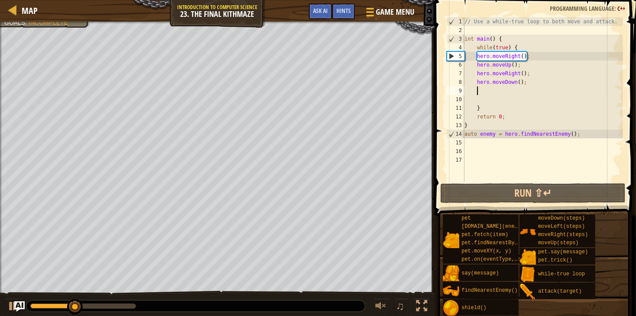
click at [522, 80] on div "// Use a while-true loop to both move and attack. int main ( ) { while ( true )…" at bounding box center [543, 108] width 160 height 182
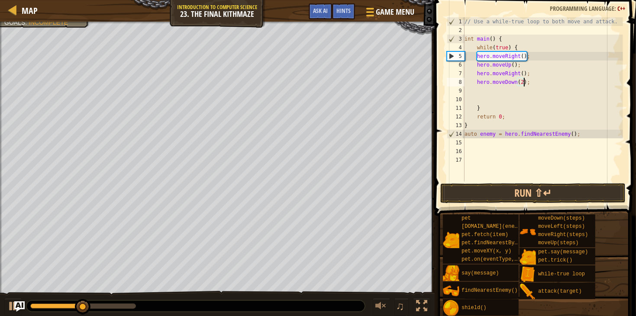
scroll to position [3, 5]
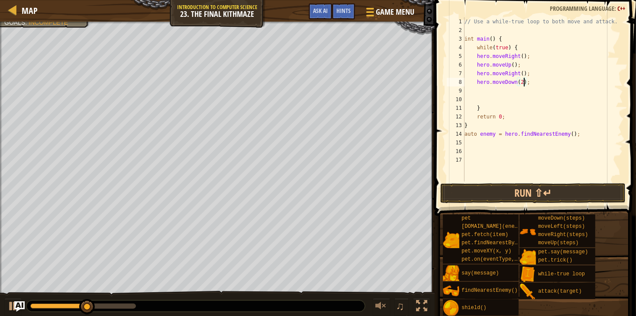
type textarea "hero.moveDown(2);"
click at [553, 198] on button "Run ⇧↵" at bounding box center [532, 194] width 185 height 20
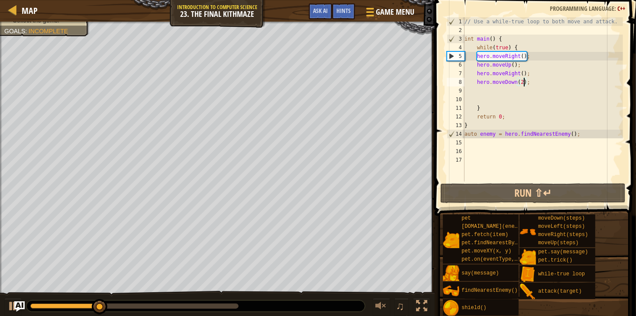
click at [499, 90] on div "// Use a while-true loop to both move and attack. int main ( ) { while ( true )…" at bounding box center [543, 108] width 160 height 182
type textarea "h"
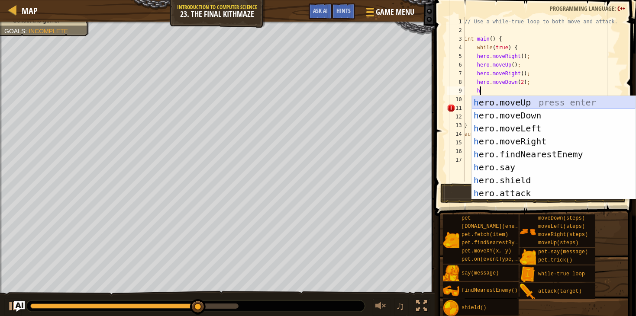
click at [541, 99] on div "h ero.moveUp press enter h ero.moveDown press enter h ero.moveLeft press enter …" at bounding box center [554, 161] width 164 height 130
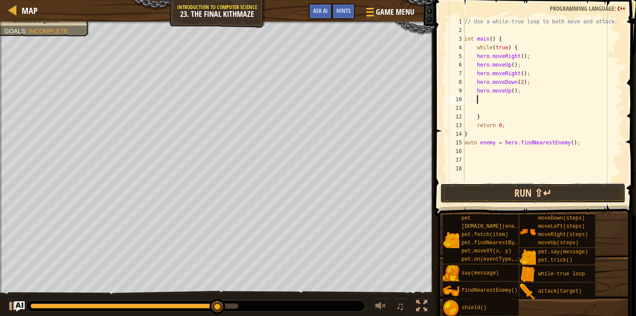
click at [525, 193] on button "Run ⇧↵" at bounding box center [532, 194] width 185 height 20
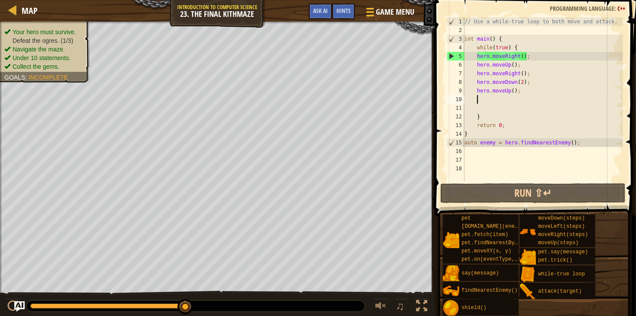
click at [518, 157] on div "// Use a while-true loop to both move and attack. int main ( ) { while ( true )…" at bounding box center [543, 108] width 160 height 182
click at [515, 148] on div "// Use a while-true loop to both move and attack. int main ( ) { while ( true )…" at bounding box center [543, 108] width 160 height 182
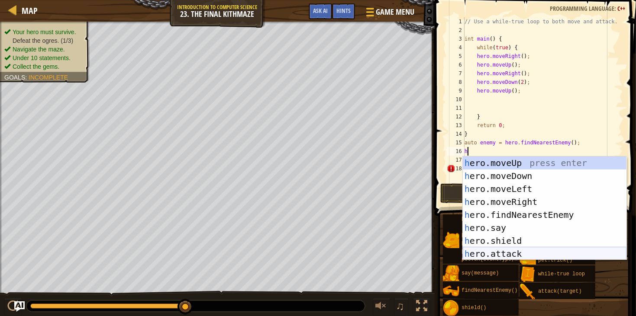
click at [517, 251] on div "h ero.moveUp press enter h ero.moveDown press enter h ero.moveLeft press enter …" at bounding box center [545, 222] width 164 height 130
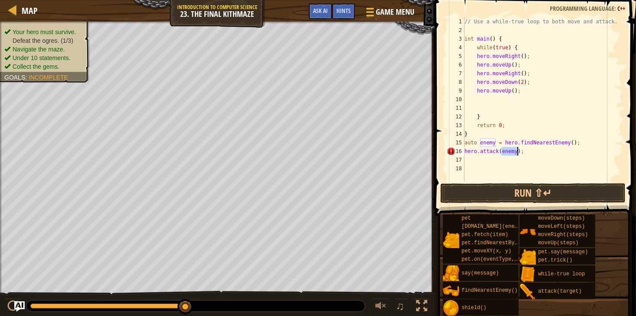
click at [519, 151] on div "// Use a while-true loop to both move and attack. int main ( ) { while ( true )…" at bounding box center [543, 99] width 160 height 164
type textarea "hero.attack(enemy1);"
click at [504, 164] on div "// Use a while-true loop to both move and attack. int main ( ) { while ( true )…" at bounding box center [543, 108] width 160 height 182
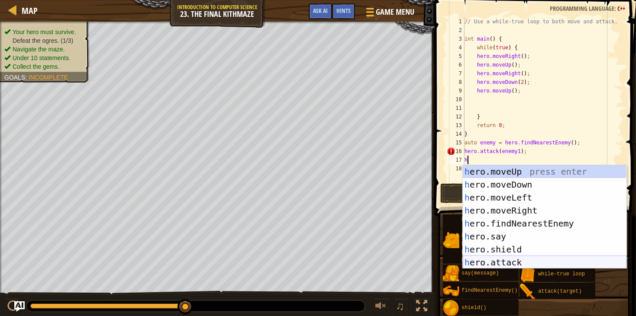
click at [506, 260] on div "h ero.moveUp press enter h ero.moveDown press enter h ero.moveLeft press enter …" at bounding box center [545, 230] width 164 height 130
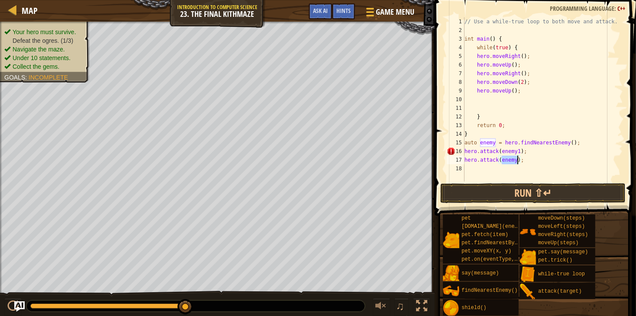
click at [523, 151] on div "// Use a while-true loop to both move and attack. int main ( ) { while ( true )…" at bounding box center [543, 108] width 160 height 182
click at [566, 189] on button "Run ⇧↵" at bounding box center [532, 194] width 185 height 20
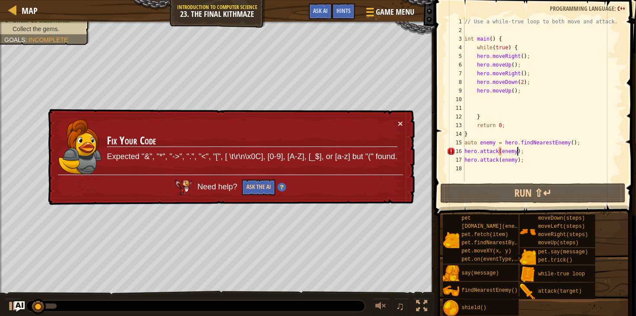
click at [567, 143] on div "// Use a while-true loop to both move and attack. int main ( ) { while ( true )…" at bounding box center [543, 108] width 160 height 182
click at [555, 158] on div "// Use a while-true loop to both move and attack. int main ( ) { while ( true )…" at bounding box center [543, 108] width 160 height 182
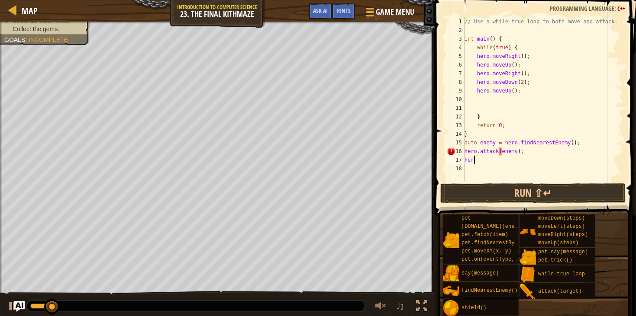
type textarea "h"
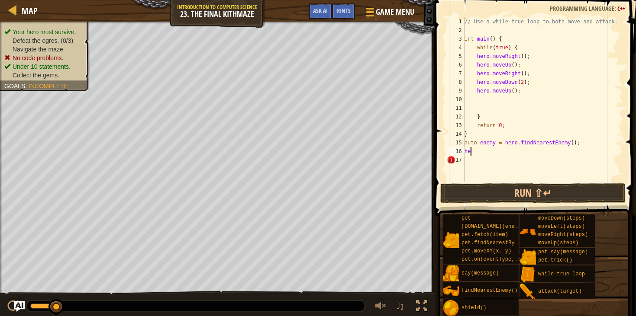
type textarea "h"
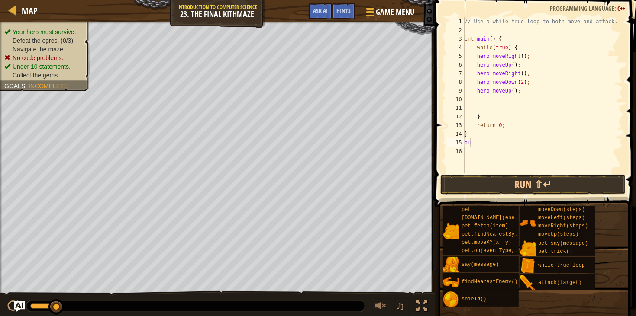
type textarea "a"
click at [480, 103] on div "// Use a while-true loop to both move and attack. int main ( ) { while ( true )…" at bounding box center [543, 103] width 160 height 173
type textarea "h"
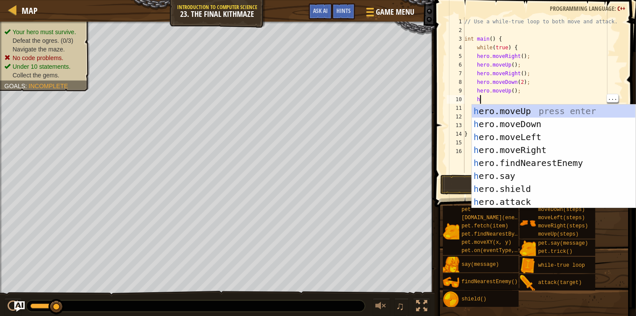
scroll to position [3, 0]
click at [580, 161] on div "h ero.moveUp press enter h ero.moveDown press enter h ero.moveLeft press enter …" at bounding box center [554, 170] width 164 height 130
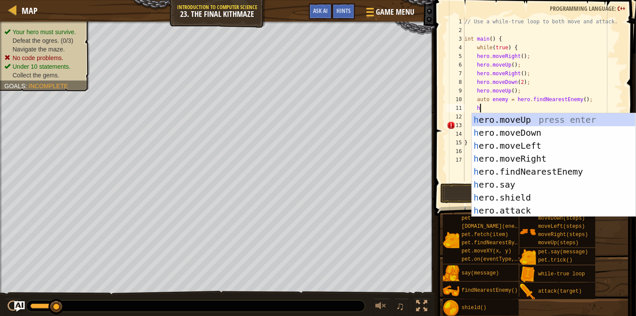
click at [538, 207] on div "h ero.moveUp press enter h ero.moveDown press enter h ero.moveLeft press enter …" at bounding box center [554, 178] width 164 height 130
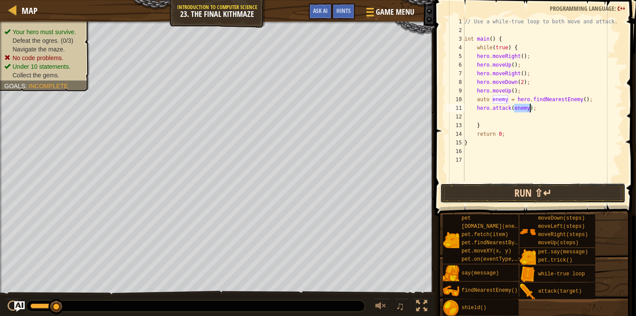
click at [567, 194] on button "Run ⇧↵" at bounding box center [532, 194] width 185 height 20
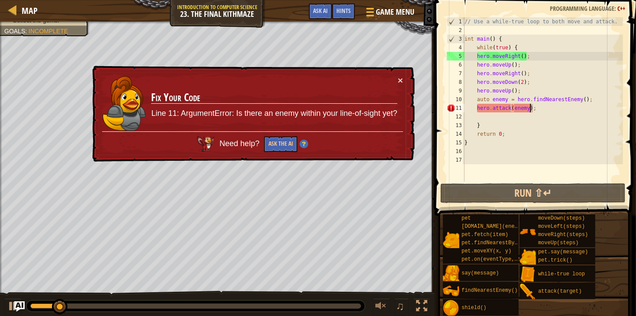
click at [574, 110] on div "// Use a while-true loop to both move and attack. int main ( ) { while ( true )…" at bounding box center [543, 108] width 160 height 182
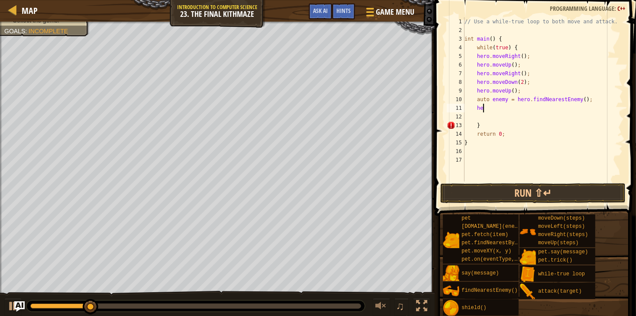
type textarea "h"
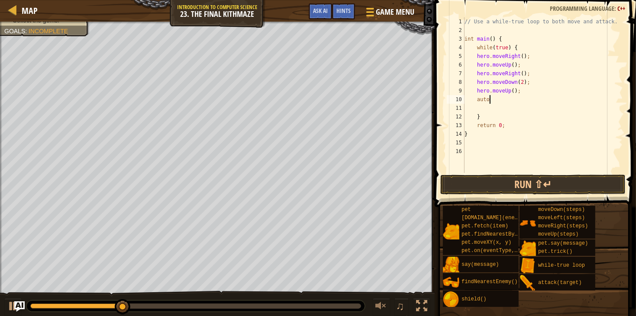
type textarea "a"
click at [587, 175] on button "Run ⇧↵" at bounding box center [532, 185] width 185 height 20
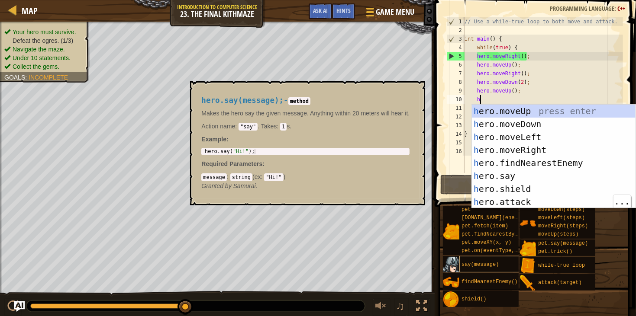
scroll to position [3, 0]
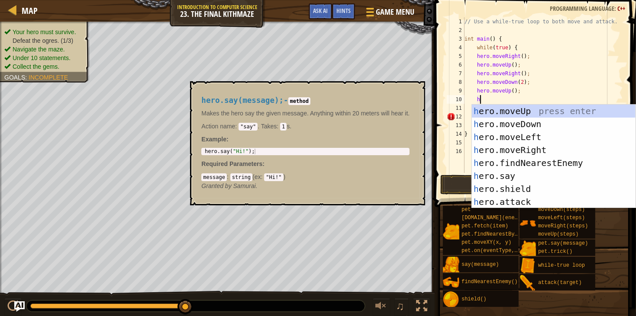
click at [560, 205] on div "h ero.moveUp press enter h ero.moveDown press enter h ero.moveLeft press enter …" at bounding box center [554, 170] width 164 height 130
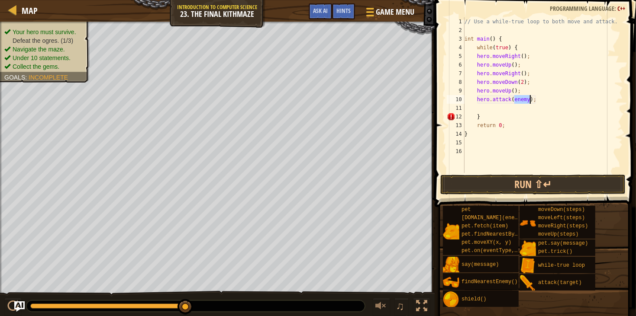
type textarea "hero.attack(enemy);"
click at [573, 112] on div "// Use a while-true loop to both move and attack. int main ( ) { while ( true )…" at bounding box center [543, 103] width 160 height 173
click at [562, 95] on div "// Use a while-true loop to both move and attack. int main ( ) { while ( true )…" at bounding box center [543, 103] width 160 height 173
type textarea "h"
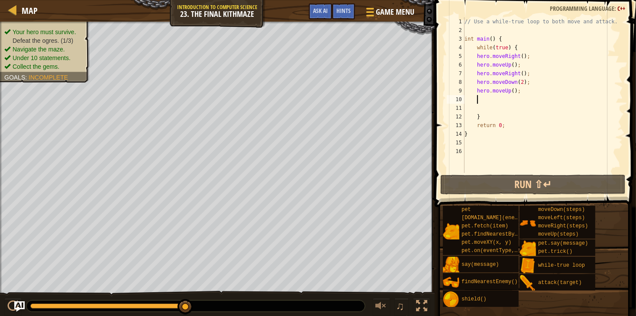
type textarea "h"
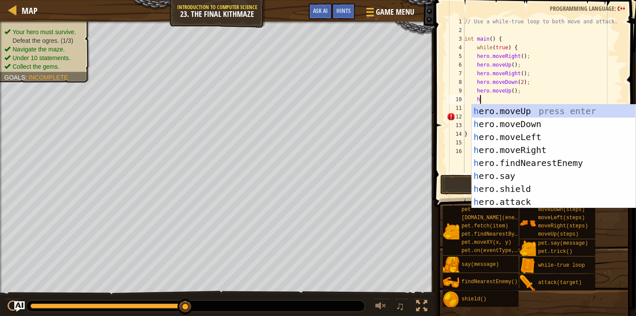
click at [572, 163] on div "h ero.moveUp press enter h ero.moveDown press enter h ero.moveLeft press enter …" at bounding box center [554, 170] width 164 height 130
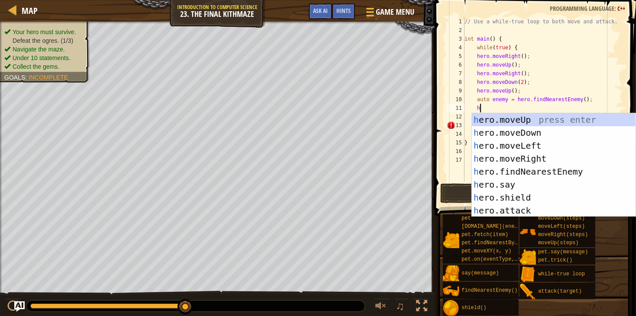
click at [535, 211] on div "h ero.moveUp press enter h ero.moveDown press enter h ero.moveLeft press enter …" at bounding box center [554, 178] width 164 height 130
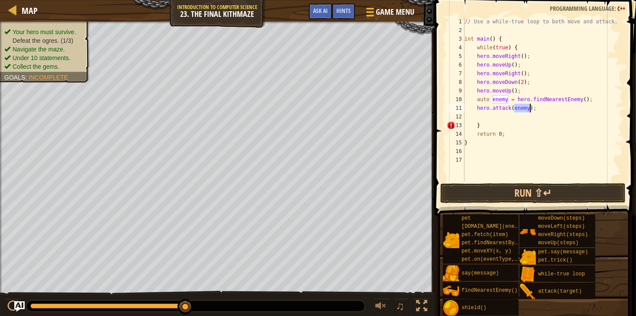
click at [531, 109] on div "// Use a while-true loop to both move and attack. int main ( ) { while ( true )…" at bounding box center [543, 108] width 160 height 182
click at [516, 123] on div "// Use a while-true loop to both move and attack. int main ( ) { while ( true )…" at bounding box center [543, 108] width 160 height 182
type textarea "}"
click at [501, 113] on div "// Use a while-true loop to both move and attack. int main ( ) { while ( true )…" at bounding box center [543, 108] width 160 height 182
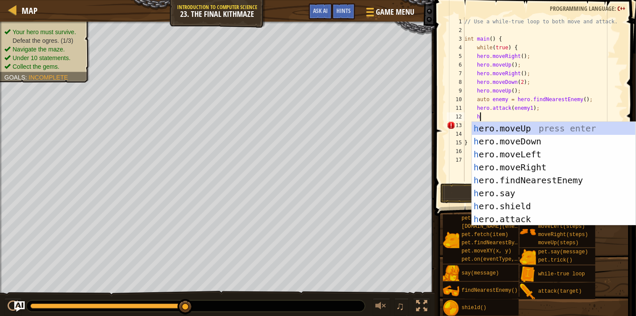
click at [541, 219] on div "h ero.moveUp press enter h ero.moveDown press enter h ero.moveLeft press enter …" at bounding box center [554, 187] width 164 height 130
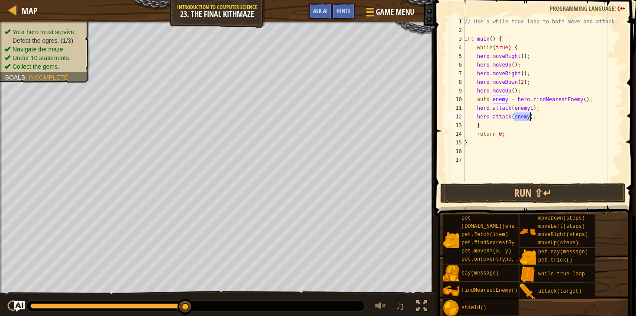
click at [532, 119] on div "// Use a while-true loop to both move and attack. int main ( ) { while ( true )…" at bounding box center [543, 108] width 160 height 182
click at [564, 187] on button "Run ⇧↵" at bounding box center [532, 194] width 185 height 20
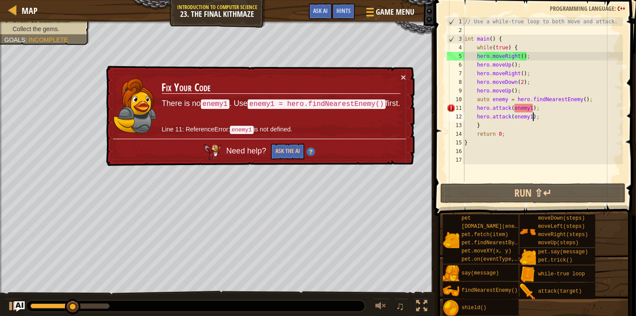
click at [550, 107] on div "// Use a while-true loop to both move and attack. int main ( ) { while ( true )…" at bounding box center [543, 108] width 160 height 182
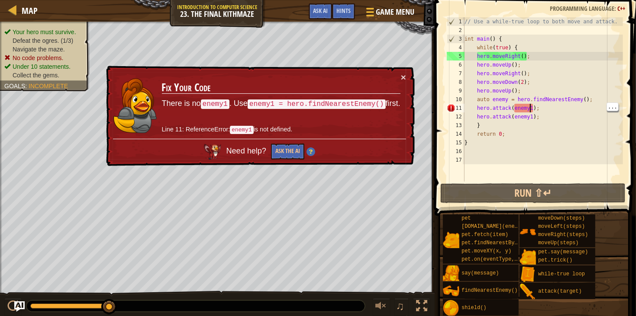
click at [567, 106] on div "// Use a while-true loop to both move and attack. int main ( ) { while ( true )…" at bounding box center [543, 108] width 160 height 182
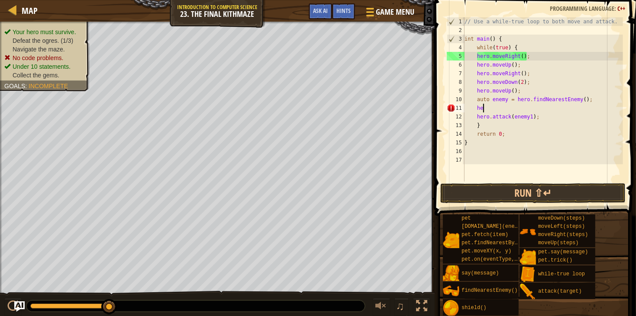
type textarea "h"
click at [562, 196] on button "Run ⇧↵" at bounding box center [532, 194] width 185 height 20
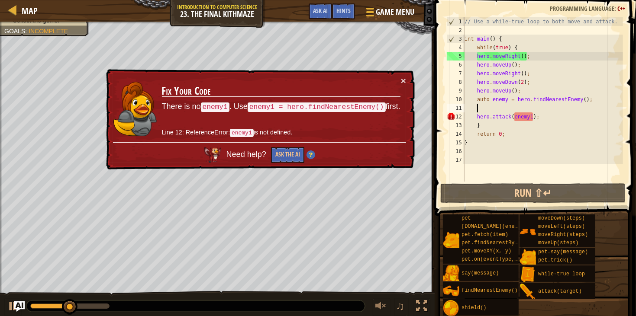
click at [561, 112] on div "// Use a while-true loop to both move and attack. int main ( ) { while ( true )…" at bounding box center [543, 108] width 160 height 182
click at [567, 118] on div "// Use a while-true loop to both move and attack. int main ( ) { while ( true )…" at bounding box center [543, 108] width 160 height 182
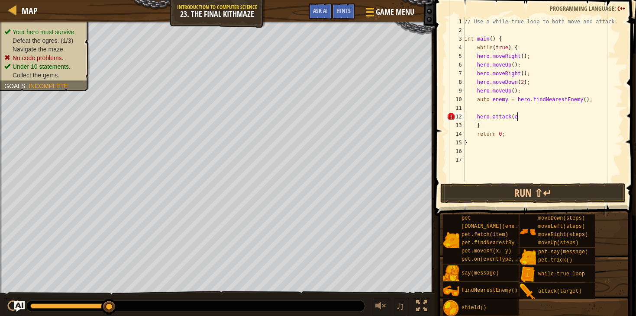
scroll to position [3, 4]
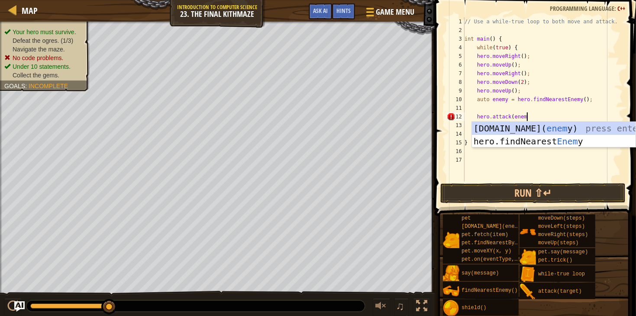
click at [596, 124] on div "[DOMAIN_NAME]( enem y) press enter hero.findNearest Enem y press enter" at bounding box center [554, 148] width 164 height 52
type textarea "hero.attack([DOMAIN_NAME](enemy);"
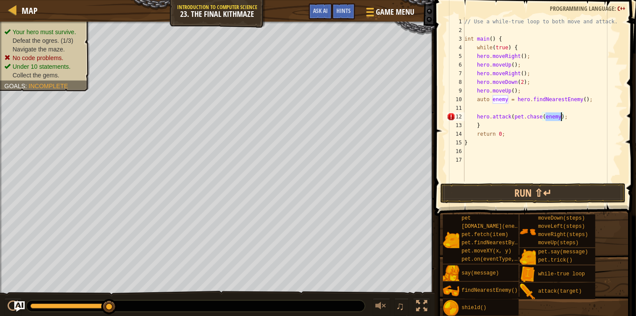
click at [564, 115] on div "// Use a while-true loop to both move and attack. int main ( ) { while ( true )…" at bounding box center [543, 108] width 160 height 182
click at [564, 112] on div "// Use a while-true loop to both move and attack. int main ( ) { while ( true )…" at bounding box center [543, 108] width 160 height 182
click at [561, 116] on div "// Use a while-true loop to both move and attack. int main ( ) { while ( true )…" at bounding box center [543, 108] width 160 height 182
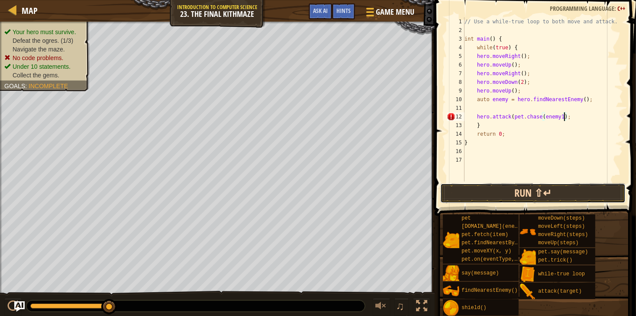
click at [574, 190] on button "Run ⇧↵" at bounding box center [532, 194] width 185 height 20
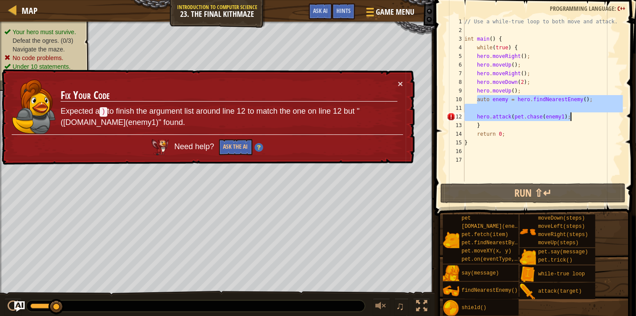
drag, startPoint x: 478, startPoint y: 100, endPoint x: 575, endPoint y: 117, distance: 98.6
click at [575, 117] on div "// Use a while-true loop to both move and attack. int main ( ) { while ( true )…" at bounding box center [543, 108] width 160 height 182
type textarea "hero.attack([DOMAIN_NAME](enemy1);"
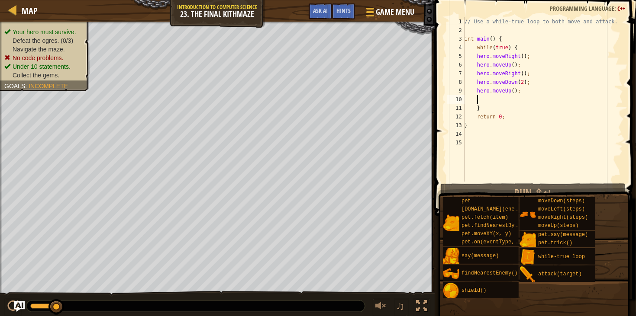
scroll to position [3, 0]
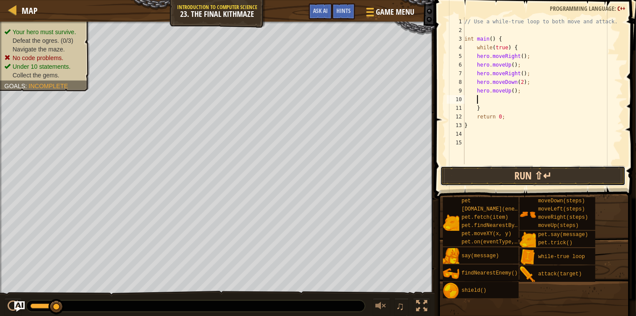
click at [598, 177] on button "Run ⇧↵" at bounding box center [532, 176] width 185 height 20
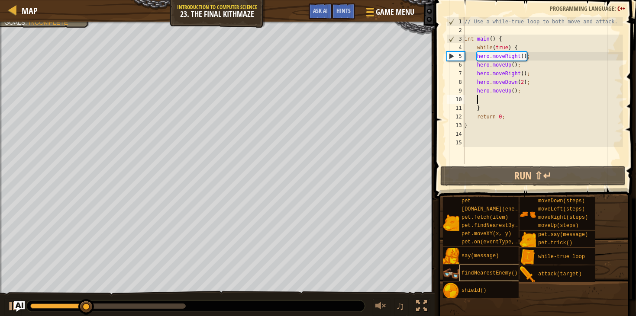
click at [490, 268] on div "findNearestEnemy()" at bounding box center [491, 273] width 64 height 16
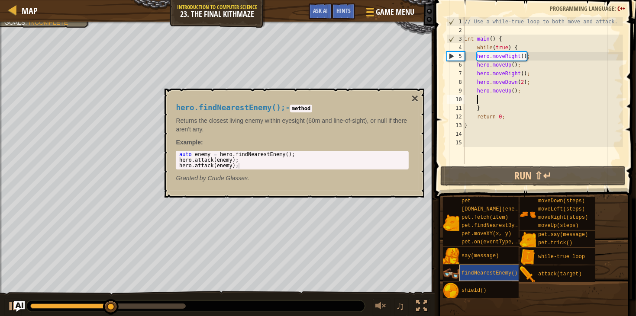
click at [495, 270] on div "findNearestEnemy()" at bounding box center [491, 273] width 64 height 16
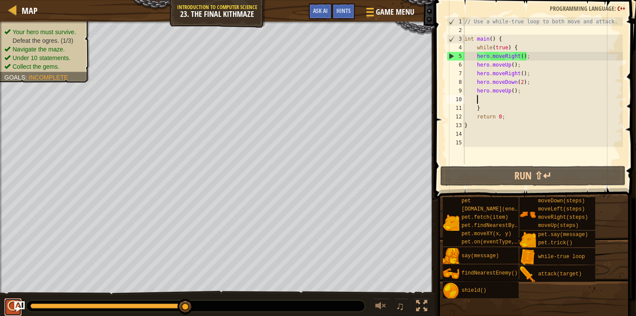
click at [5, 309] on button at bounding box center [12, 308] width 17 height 18
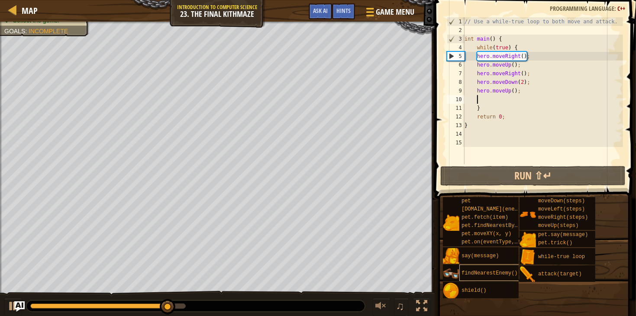
click at [499, 271] on span "findNearestEnemy()" at bounding box center [489, 274] width 56 height 6
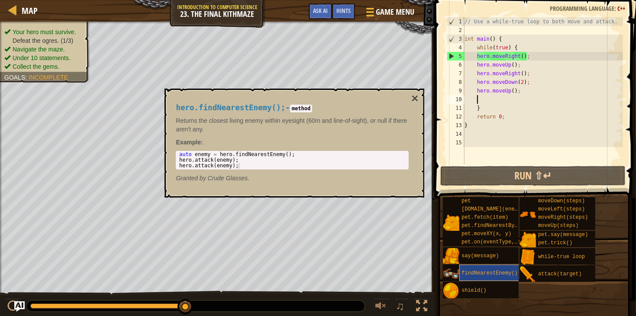
type textarea "h"
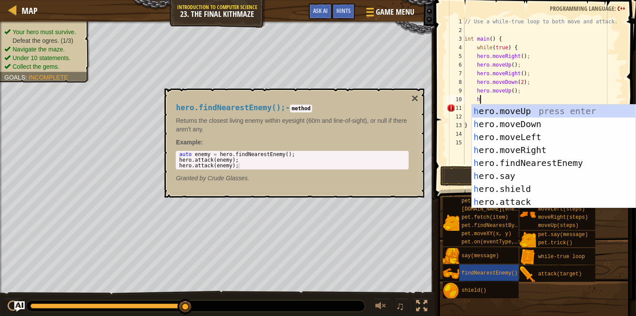
click at [577, 162] on div "h ero.moveUp press enter h ero.moveDown press enter h ero.moveLeft press enter …" at bounding box center [554, 170] width 164 height 130
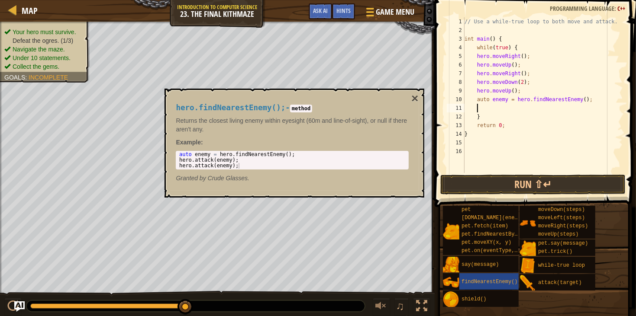
click at [586, 97] on div "// Use a while-true loop to both move and attack. int main ( ) { while ( true )…" at bounding box center [543, 103] width 160 height 173
type textarea "auto enemy = hero.findNearestEnemy(1);"
click at [503, 103] on div "// Use a while-true loop to both move and attack. int main ( ) { while ( true )…" at bounding box center [543, 103] width 160 height 173
click at [483, 98] on div "// Use a while-true loop to both move and attack. int main ( ) { while ( true )…" at bounding box center [543, 103] width 160 height 173
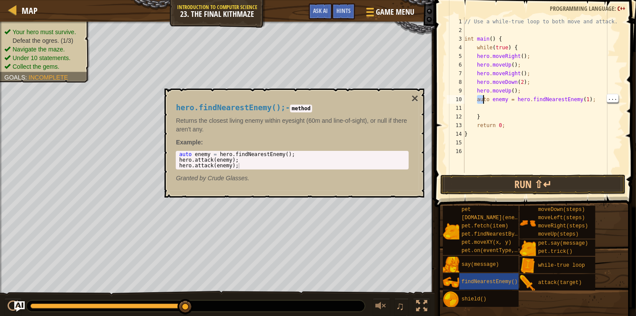
click at [496, 106] on div "// Use a while-true loop to both move and attack. int main ( ) { while ( true )…" at bounding box center [543, 103] width 160 height 173
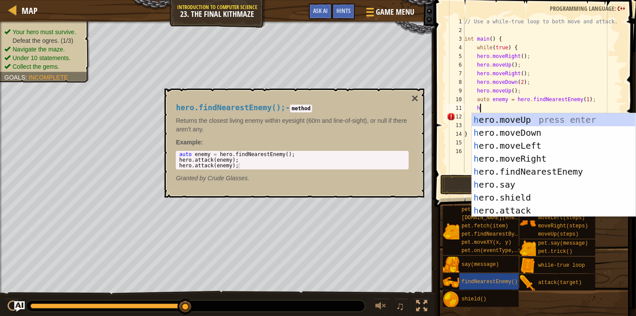
click at [540, 205] on div "h ero.moveUp press enter h ero.moveDown press enter h ero.moveLeft press enter …" at bounding box center [554, 178] width 164 height 130
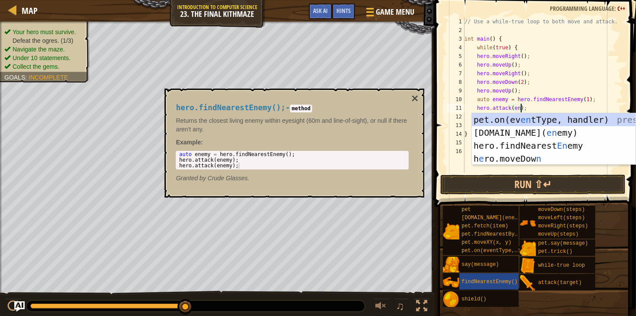
click at [332, 313] on div "♫" at bounding box center [217, 304] width 435 height 26
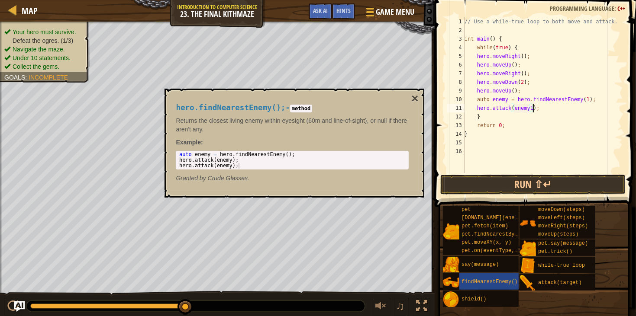
scroll to position [3, 6]
click at [564, 109] on div "// Use a while-true loop to both move and attack. int main ( ) { while ( true )…" at bounding box center [543, 103] width 160 height 173
click at [571, 187] on button "Run ⇧↵" at bounding box center [532, 185] width 185 height 20
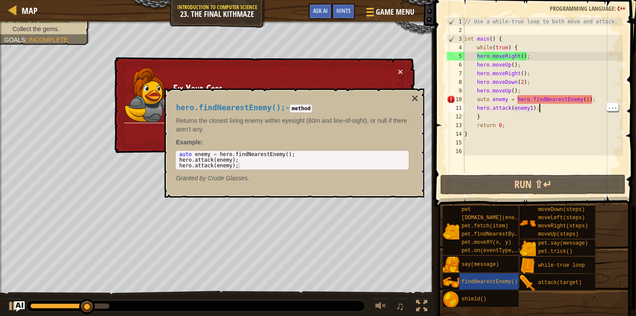
click at [590, 95] on div "// Use a while-true loop to both move and attack. int main ( ) { while ( true )…" at bounding box center [543, 103] width 160 height 173
click at [590, 97] on div "// Use a while-true loop to both move and attack. int main ( ) { while ( true )…" at bounding box center [543, 103] width 160 height 173
type textarea "auto enemy = hero.findNearestEnemy();"
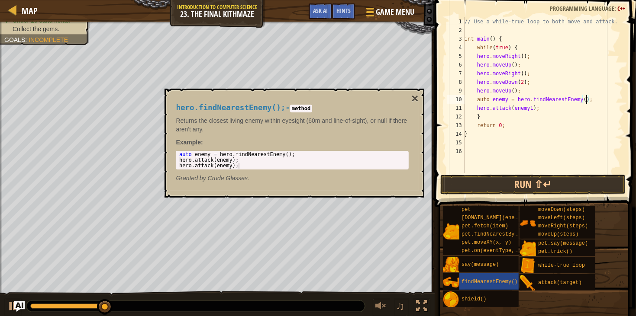
click at [568, 172] on div "// Use a while-true loop to both move and attack. int main ( ) { while ( true )…" at bounding box center [543, 103] width 160 height 173
click at [576, 187] on button "Run ⇧↵" at bounding box center [532, 185] width 185 height 20
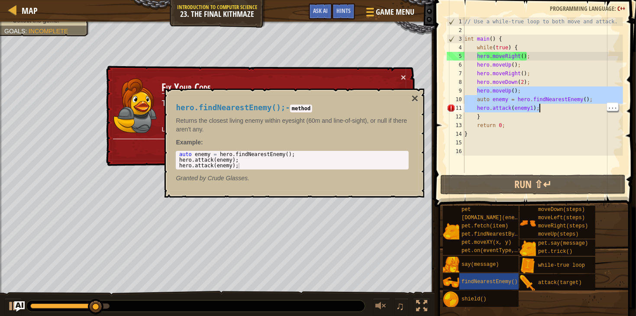
click at [513, 91] on div "// Use a while-true loop to both move and attack. int main ( ) { while ( true )…" at bounding box center [543, 103] width 160 height 173
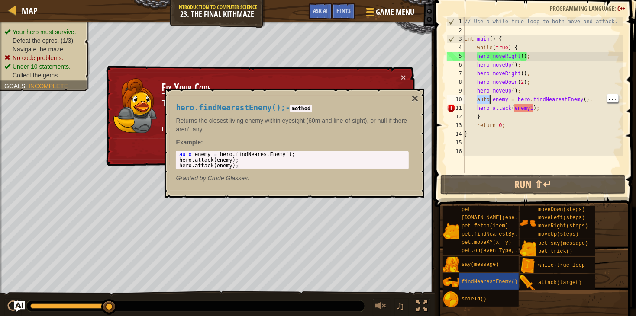
click at [554, 107] on div "// Use a while-true loop to both move and attack. int main ( ) { while ( true )…" at bounding box center [543, 103] width 160 height 173
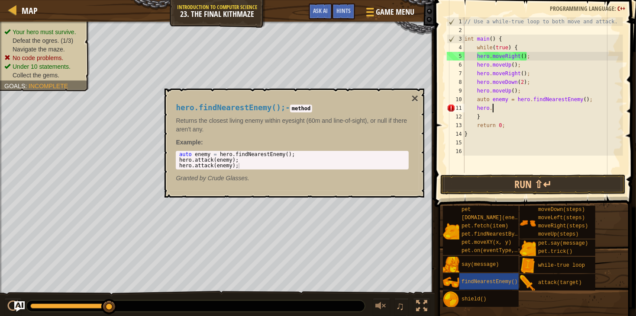
type textarea "h"
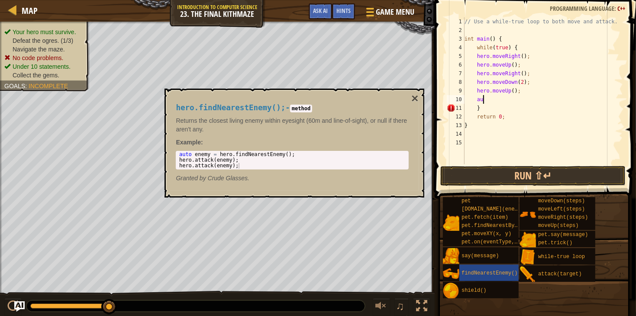
type textarea "a"
click at [579, 185] on button "Run ⇧↵" at bounding box center [532, 176] width 185 height 20
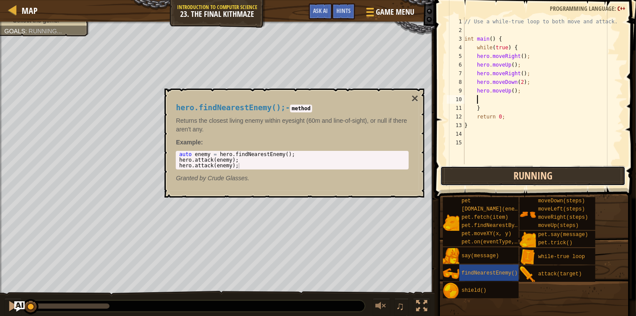
click at [549, 167] on button "Running" at bounding box center [532, 176] width 185 height 20
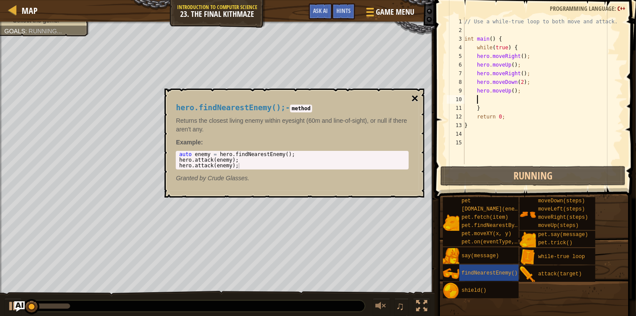
click at [416, 93] on button "×" at bounding box center [414, 99] width 7 height 12
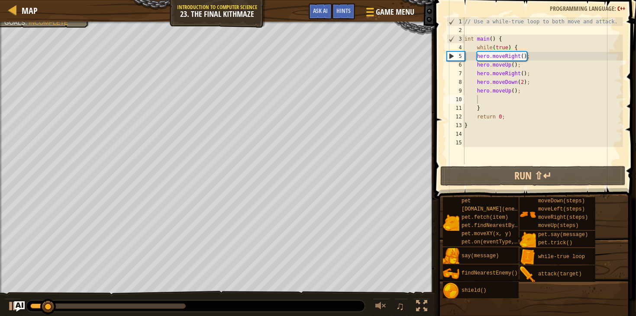
click at [479, 131] on div "// Use a while-true loop to both move and attack. int main ( ) { while ( true )…" at bounding box center [543, 99] width 160 height 164
click at [492, 105] on div "// Use a while-true loop to both move and attack. int main ( ) { while ( true )…" at bounding box center [543, 99] width 160 height 164
type textarea "}"
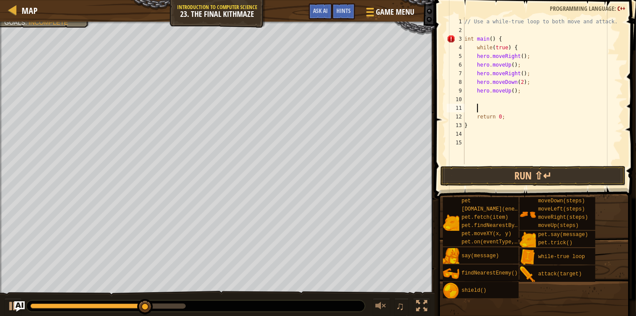
click at [497, 131] on div "// Use a while-true loop to both move and attack. int main ( ) { while ( true )…" at bounding box center [543, 99] width 160 height 164
type textarea "h"
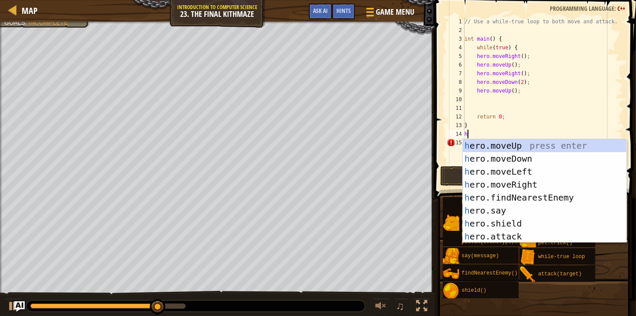
click at [532, 197] on div "h ero.moveUp press enter h ero.moveDown press enter h ero.moveLeft press enter …" at bounding box center [545, 204] width 164 height 130
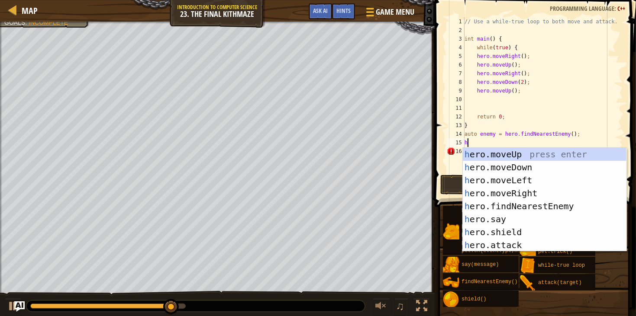
click at [523, 241] on div "h ero.moveUp press enter h ero.moveDown press enter h ero.moveLeft press enter …" at bounding box center [545, 213] width 164 height 130
type textarea "hero.attack(enemy);"
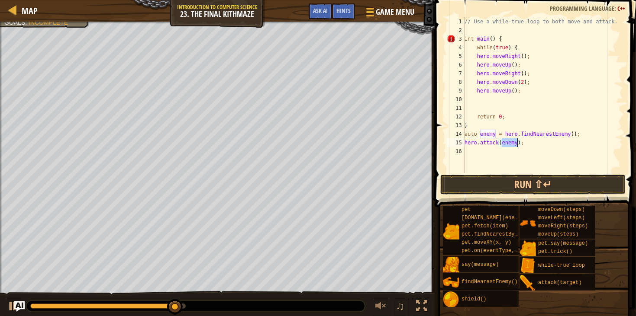
click at [491, 149] on div "// Use a while-true loop to both move and attack. int main ( ) { while ( true )…" at bounding box center [543, 103] width 160 height 173
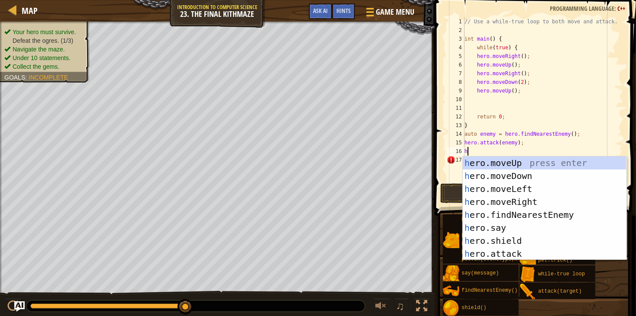
click at [520, 249] on div "h ero.moveUp press enter h ero.moveDown press enter h ero.moveLeft press enter …" at bounding box center [545, 222] width 164 height 130
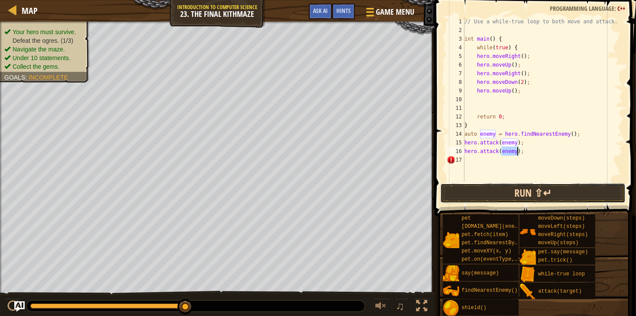
click at [533, 197] on button "Run ⇧↵" at bounding box center [532, 194] width 185 height 20
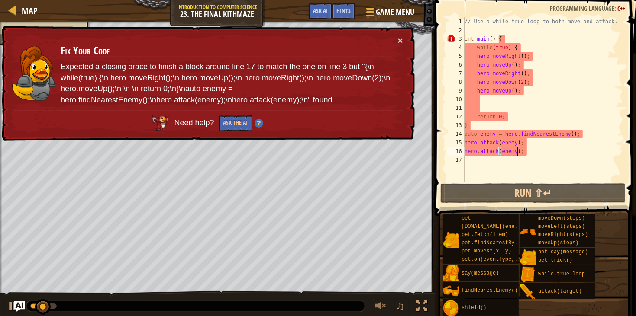
click at [540, 149] on div "// Use a while-true loop to both move and attack. int main ( ) { while ( true )…" at bounding box center [543, 108] width 160 height 182
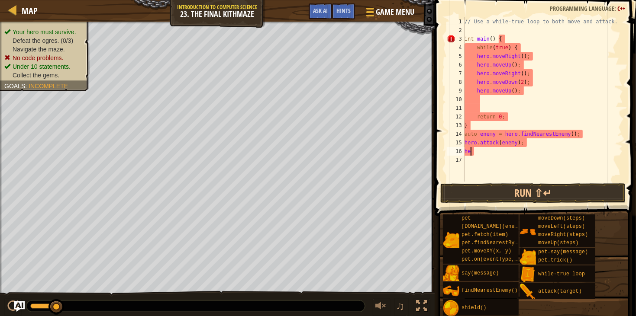
type textarea "h"
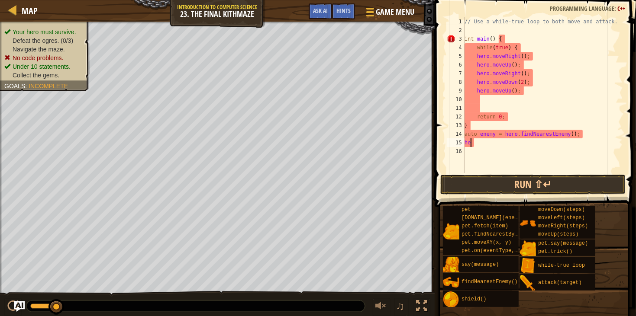
type textarea "h"
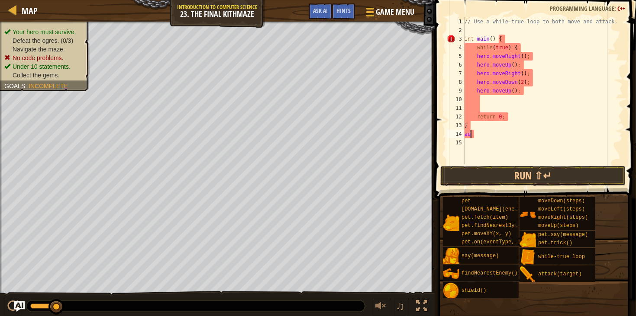
type textarea "a"
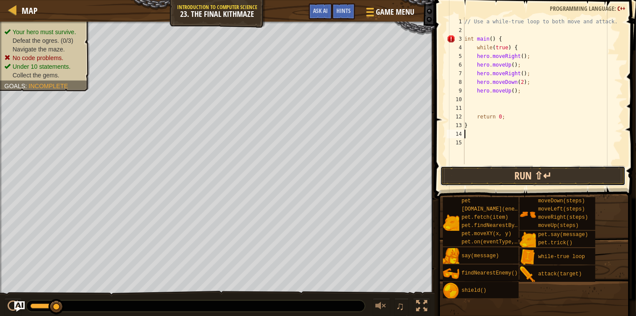
click at [557, 177] on button "Run ⇧↵" at bounding box center [532, 176] width 185 height 20
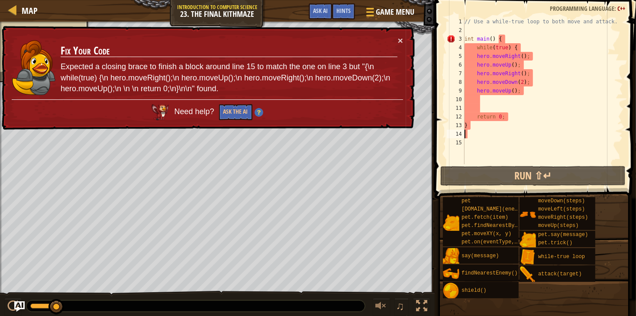
click at [475, 103] on div "// Use a while-true loop to both move and attack. int main ( ) { while ( true )…" at bounding box center [543, 99] width 160 height 164
click at [467, 113] on div "// Use a while-true loop to both move and attack. int main ( ) { while ( true )…" at bounding box center [543, 99] width 160 height 164
type textarea "return 0;"
click at [472, 105] on div "// Use a while-true loop to both move and attack. int main ( ) { while ( true )…" at bounding box center [543, 99] width 160 height 164
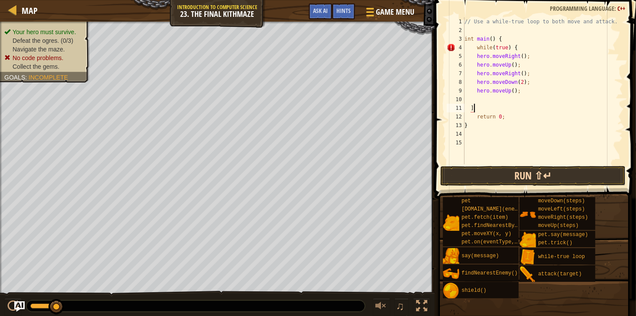
type textarea "]"
click at [576, 177] on button "Run ⇧↵" at bounding box center [532, 176] width 185 height 20
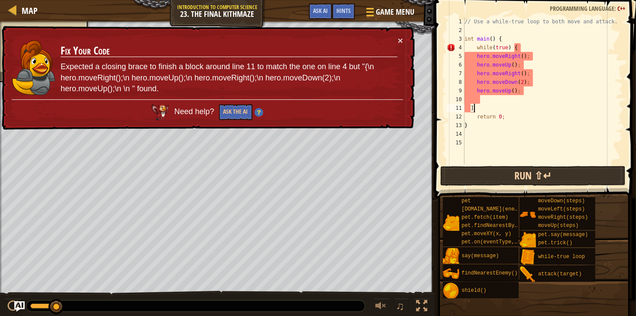
scroll to position [3, 0]
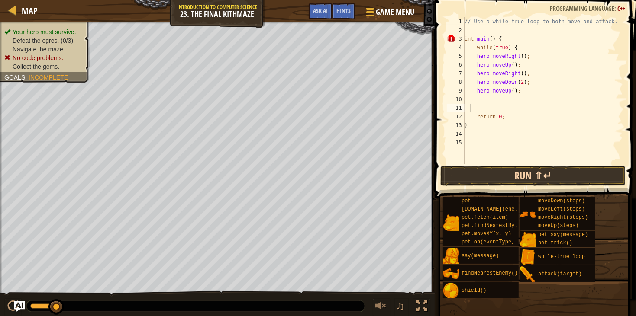
type textarea "}"
click at [550, 163] on div "// Use a while-true loop to both move and attack. int main ( ) { while ( true )…" at bounding box center [543, 99] width 160 height 164
click at [560, 170] on button "Run ⇧↵" at bounding box center [532, 176] width 185 height 20
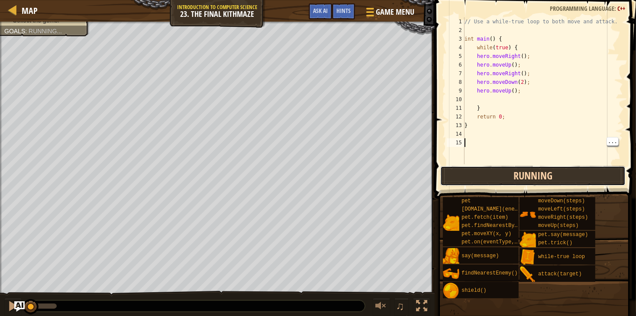
click at [560, 172] on button "Running" at bounding box center [532, 176] width 185 height 20
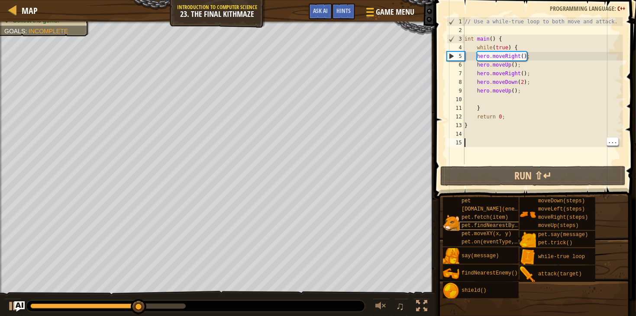
click at [505, 225] on span "pet.findNearestByType(type)" at bounding box center [503, 226] width 84 height 6
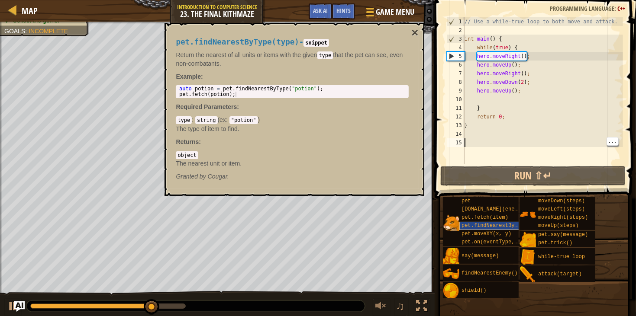
click at [488, 223] on span "pet.findNearestByType(type)" at bounding box center [503, 226] width 84 height 6
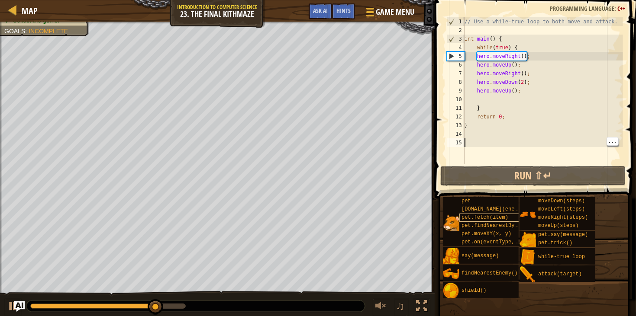
click at [491, 216] on span "pet.fetch(item)" at bounding box center [484, 218] width 47 height 6
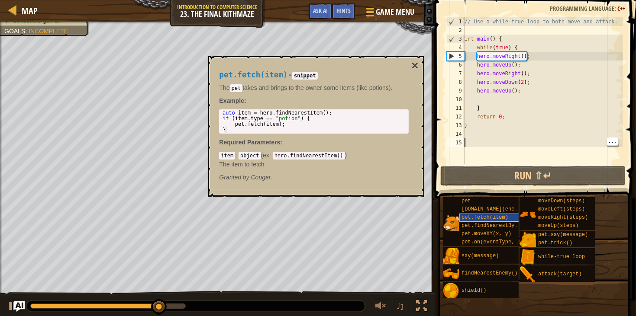
click at [494, 216] on span "pet.fetch(item)" at bounding box center [484, 218] width 47 height 6
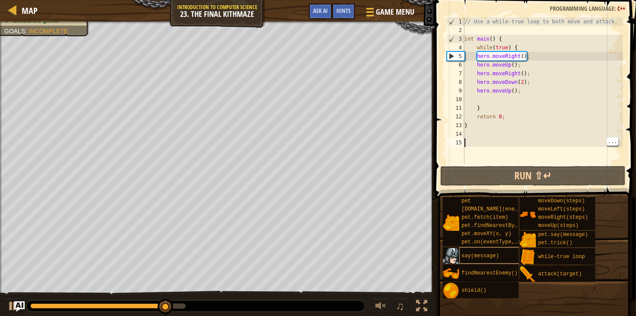
click at [488, 254] on span "say(message)" at bounding box center [479, 256] width 37 height 6
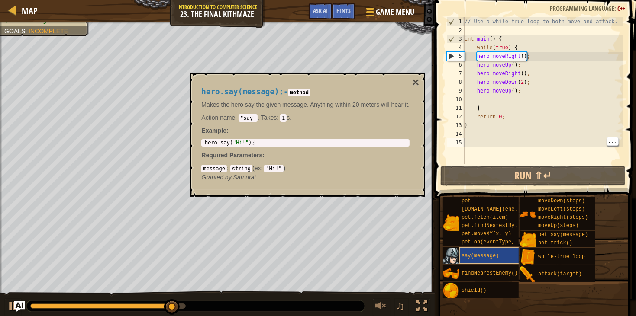
click at [493, 252] on div "say(message)" at bounding box center [491, 256] width 64 height 16
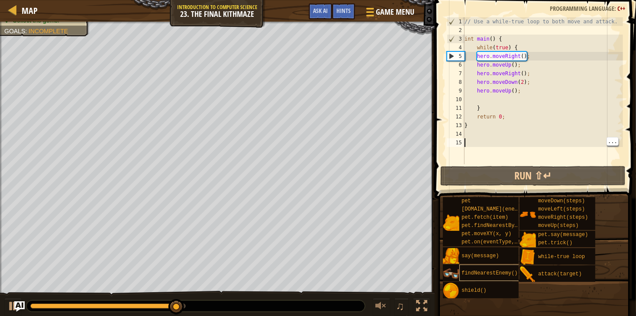
click at [495, 274] on span "findNearestEnemy()" at bounding box center [489, 274] width 56 height 6
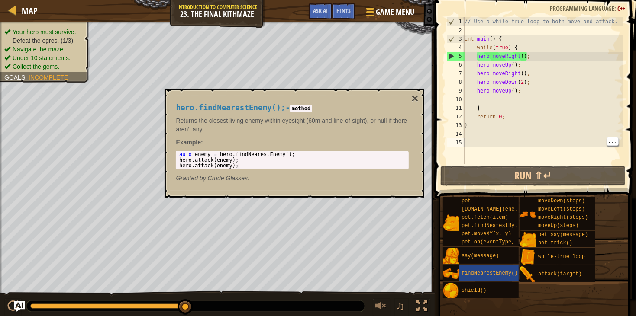
click at [416, 89] on div "hero.findNearestEnemy(); - method Returns the closest living enemy within eyesi…" at bounding box center [294, 143] width 260 height 109
click at [415, 96] on button "×" at bounding box center [414, 99] width 7 height 12
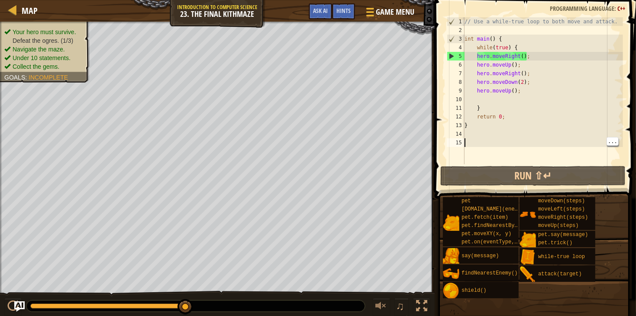
click at [531, 42] on div "// Use a while-true loop to both move and attack. int main ( ) { while ( true )…" at bounding box center [543, 99] width 160 height 164
click at [541, 44] on div "// Use a while-true loop to both move and attack. int main ( ) { while ( true )…" at bounding box center [543, 99] width 160 height 164
click at [542, 45] on div "// Use a while-true loop to both move and attack. int main ( ) { while ( true )…" at bounding box center [543, 99] width 160 height 164
click at [548, 46] on div "// Use a while-true loop to both move and attack. int main ( ) { while ( true )…" at bounding box center [543, 99] width 160 height 164
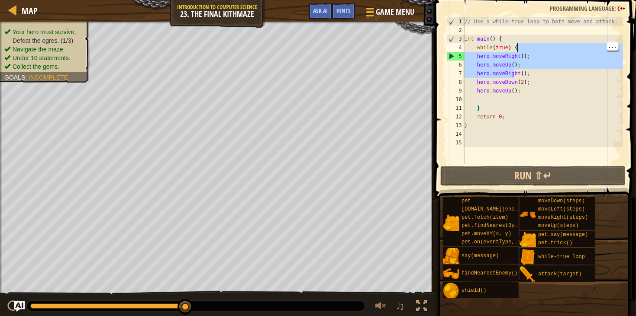
type textarea "while(true) {"
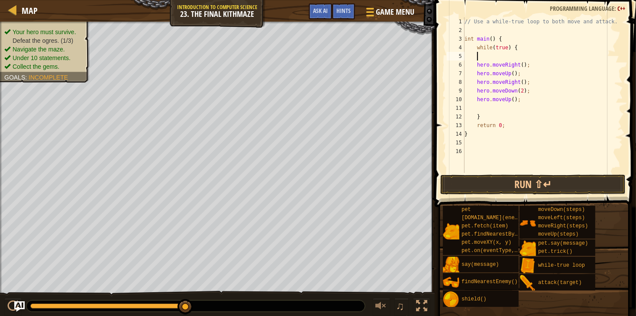
type textarea "j"
type textarea "h"
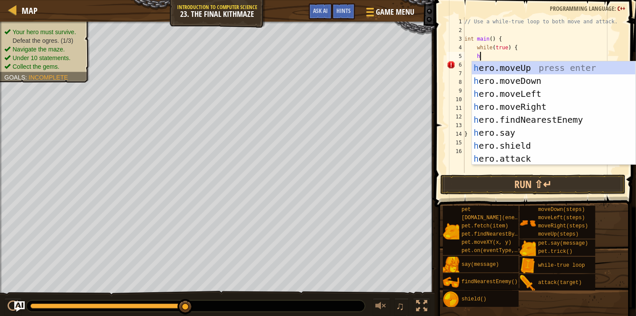
click at [565, 120] on div "h ero.moveUp press enter h ero.moveDown press enter h ero.moveLeft press enter …" at bounding box center [554, 126] width 164 height 130
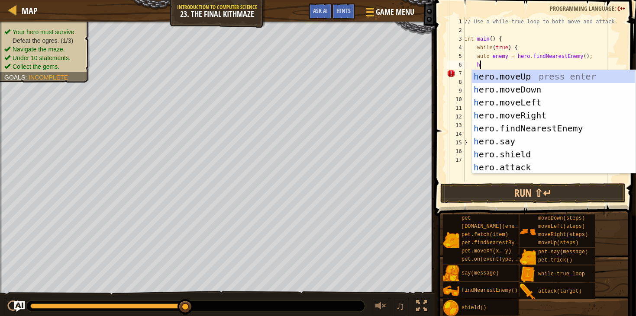
click at [536, 164] on div "h ero.moveUp press enter h ero.moveDown press enter h ero.moveLeft press enter …" at bounding box center [554, 135] width 164 height 130
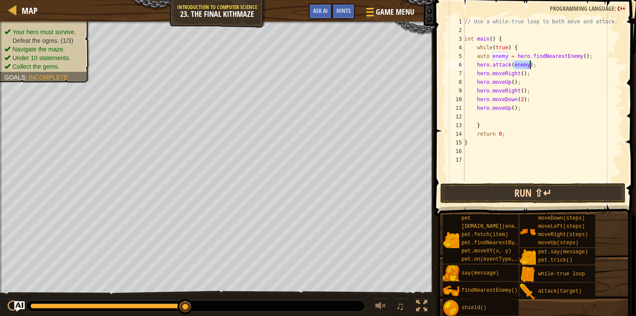
type textarea "hero.attack(enemy);"
click at [550, 192] on button "Run ⇧↵" at bounding box center [532, 194] width 185 height 20
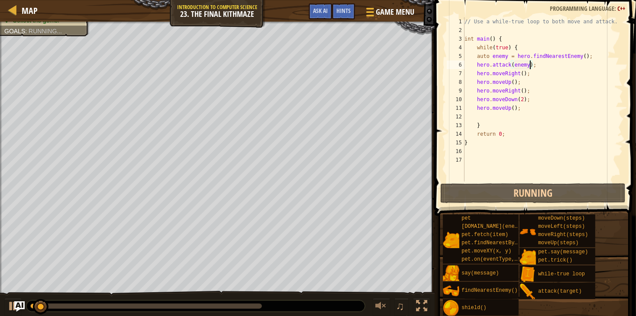
click at [558, 64] on div "// Use a while-true loop to both move and attack. int main ( ) { while ( true )…" at bounding box center [543, 108] width 160 height 182
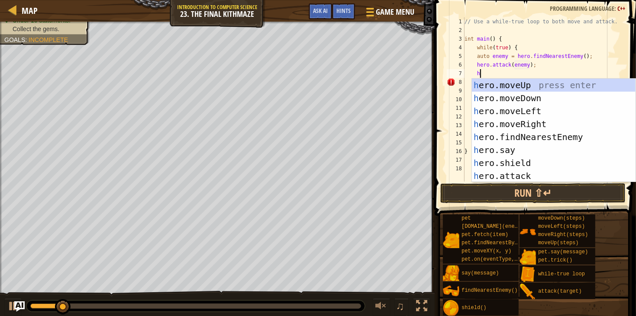
click at [533, 174] on div "h ero.moveUp press enter h ero.moveDown press enter h ero.moveLeft press enter …" at bounding box center [554, 144] width 164 height 130
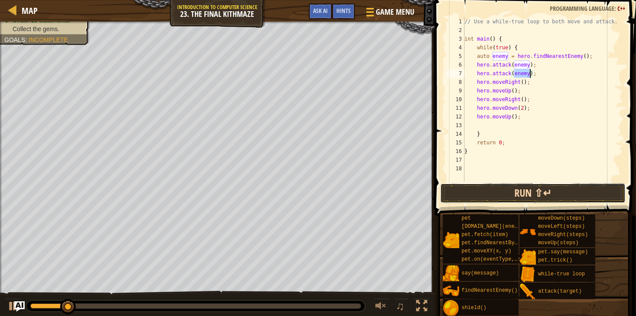
click at [564, 195] on button "Run ⇧↵" at bounding box center [532, 194] width 185 height 20
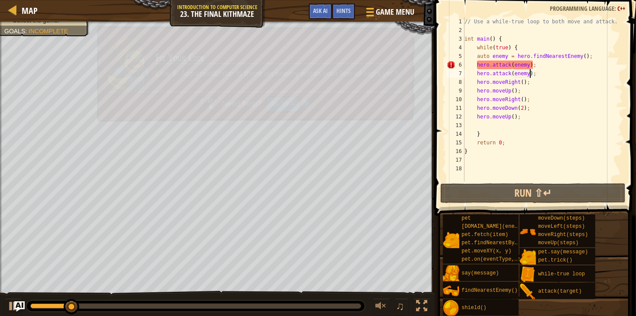
click at [551, 71] on div "// Use a while-true loop to both move and attack. int main ( ) { while ( true )…" at bounding box center [543, 108] width 160 height 182
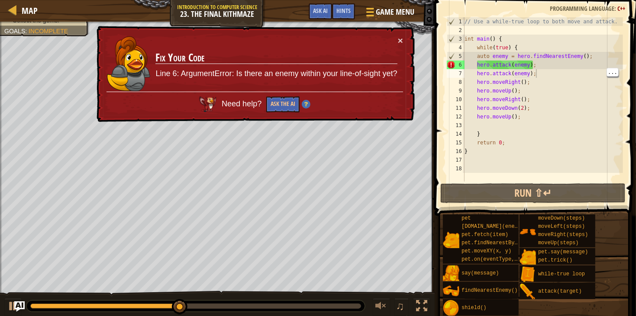
scroll to position [3, 5]
click at [278, 103] on button "Ask the AI" at bounding box center [282, 105] width 33 height 16
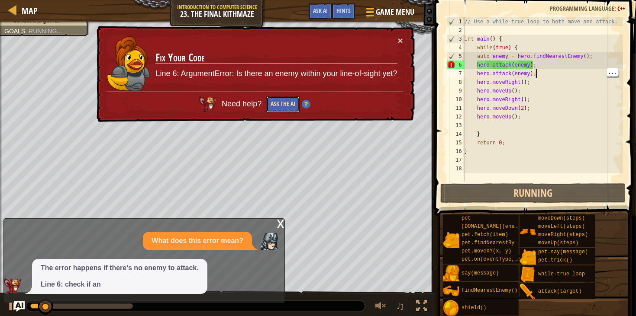
click at [277, 105] on button "Ask the AI" at bounding box center [282, 105] width 33 height 16
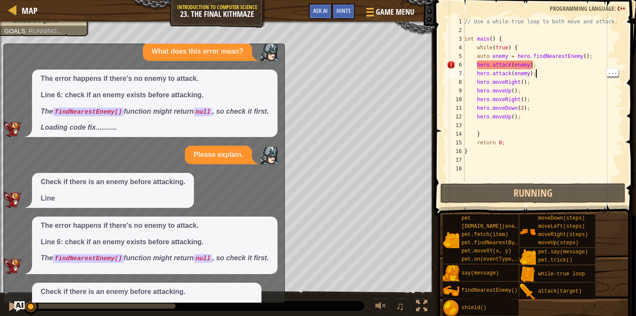
scroll to position [97, 0]
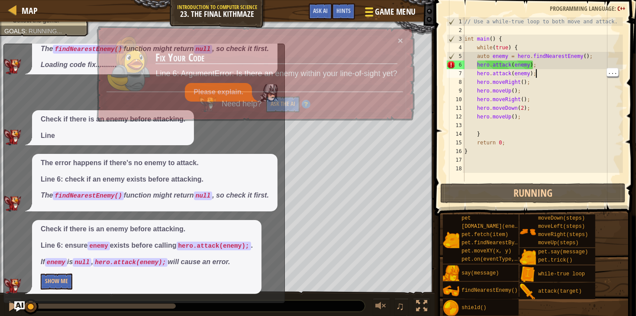
click at [396, 19] on button "Game Menu" at bounding box center [389, 13] width 63 height 21
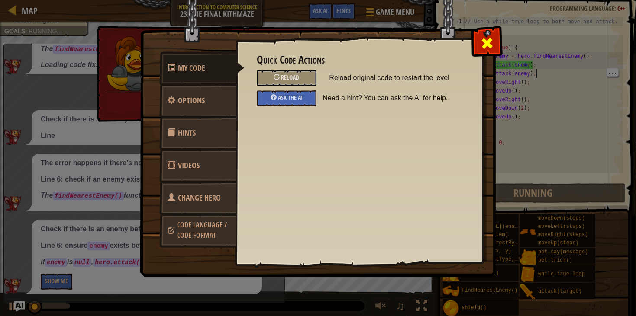
click at [474, 45] on div at bounding box center [486, 41] width 27 height 27
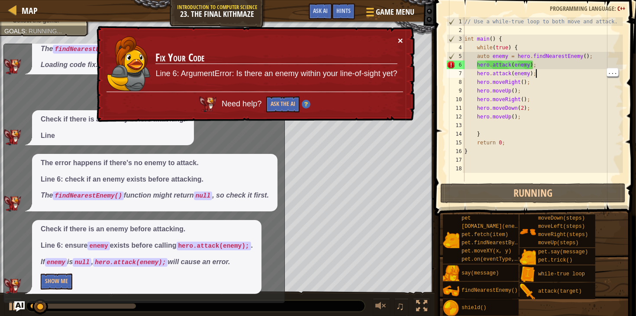
click at [401, 40] on button "×" at bounding box center [400, 41] width 5 height 9
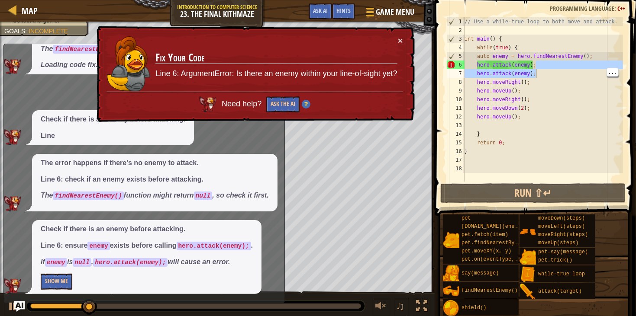
click at [555, 74] on div "// Use a while-true loop to both move and attack. int main ( ) { while ( true )…" at bounding box center [543, 108] width 160 height 182
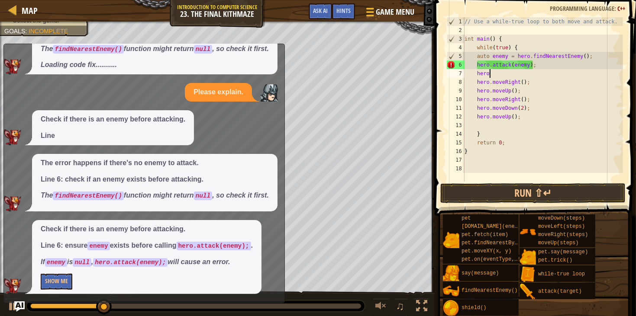
type textarea "h"
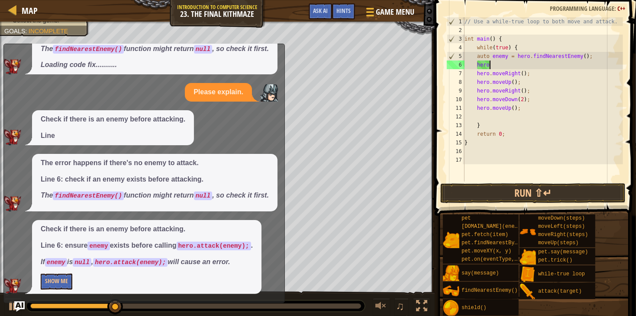
type textarea "h"
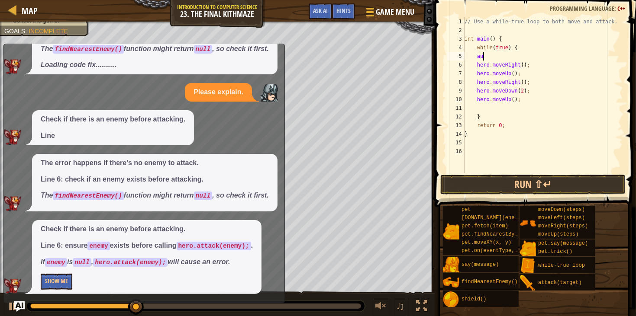
type textarea "a"
click at [551, 187] on button "Run ⇧↵" at bounding box center [532, 185] width 185 height 20
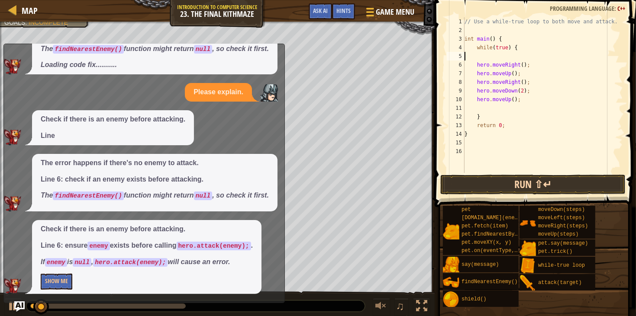
type textarea "while(true) {"
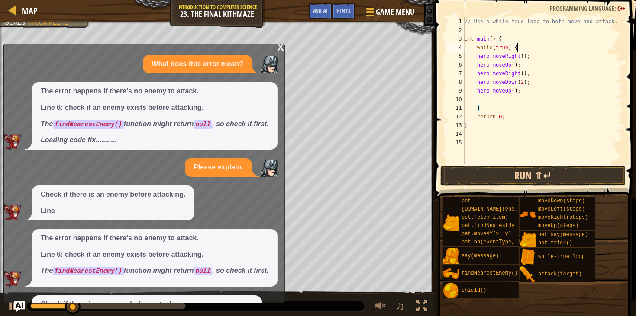
scroll to position [0, 0]
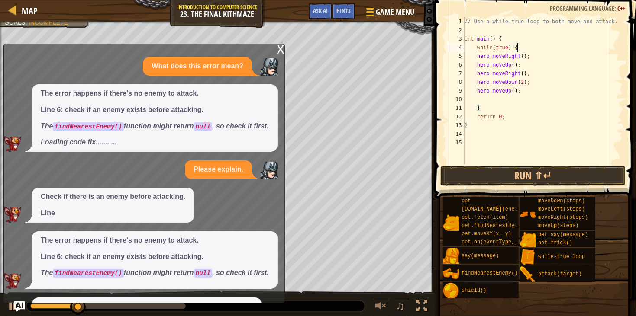
click at [284, 46] on div "x" at bounding box center [281, 48] width 8 height 9
